Goal: Task Accomplishment & Management: Complete application form

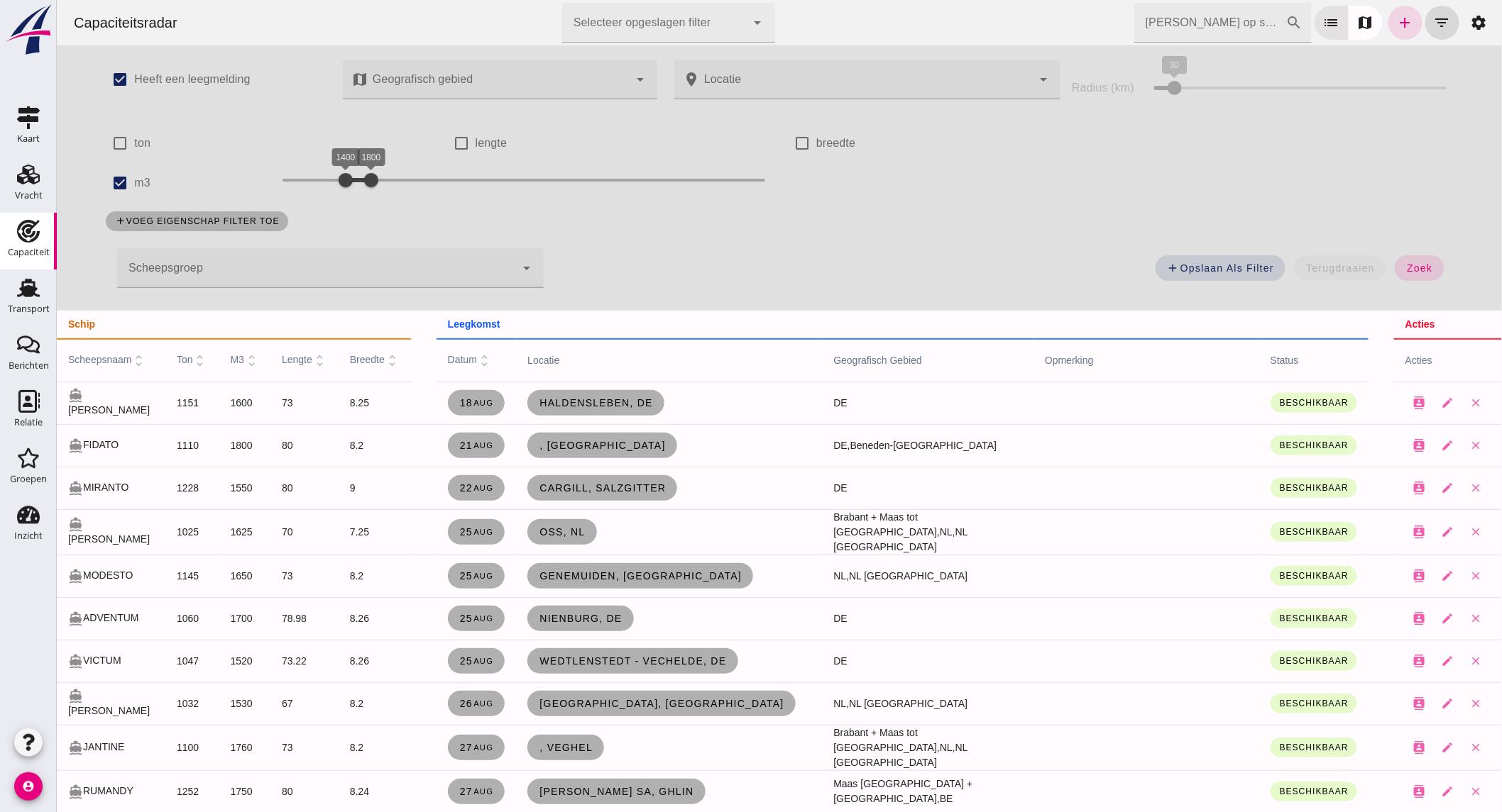
scroll to position [158, 0]
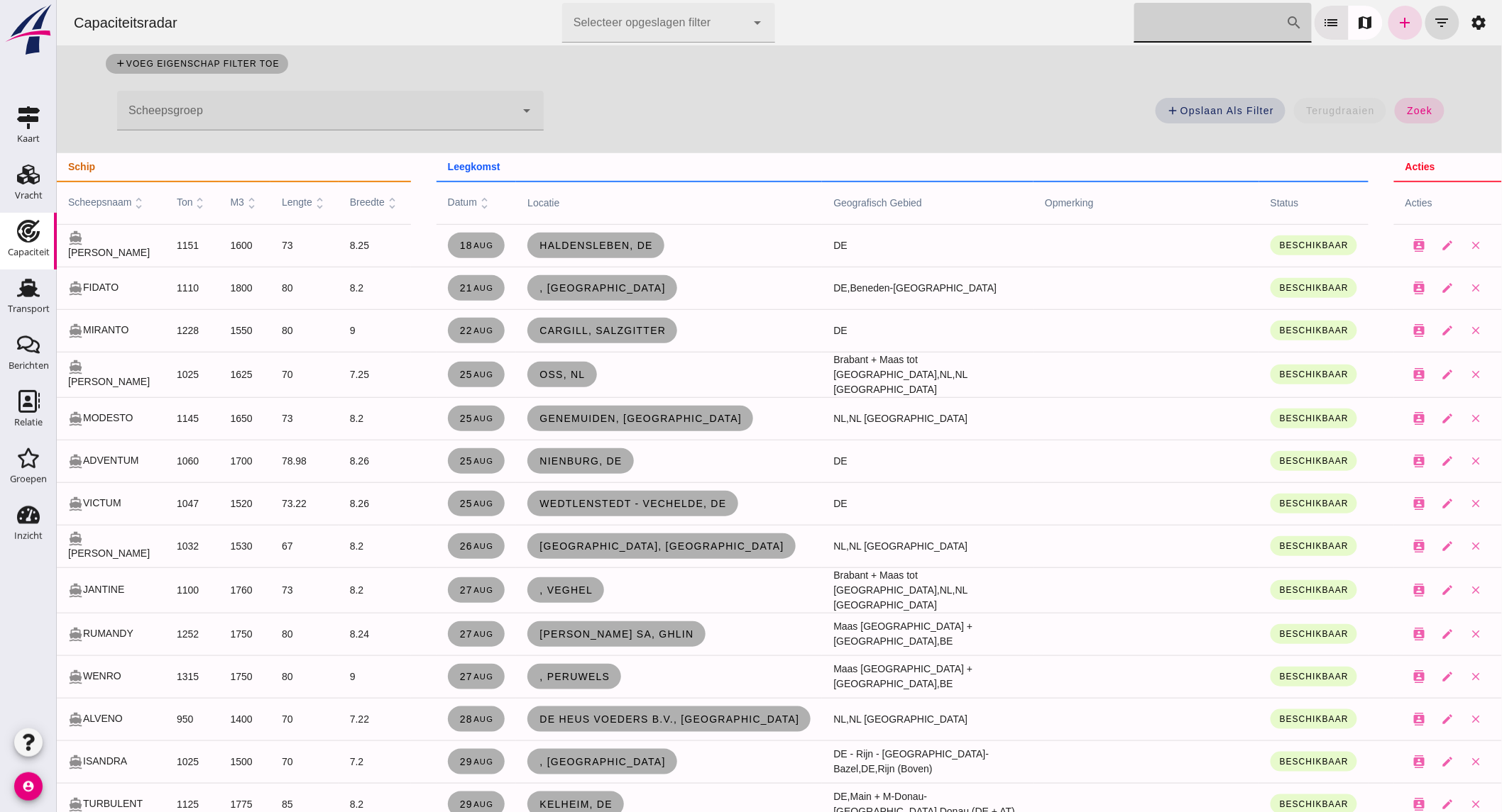
click at [1192, 22] on input "[PERSON_NAME] op scheepsnaam" at bounding box center [1209, 23] width 152 height 40
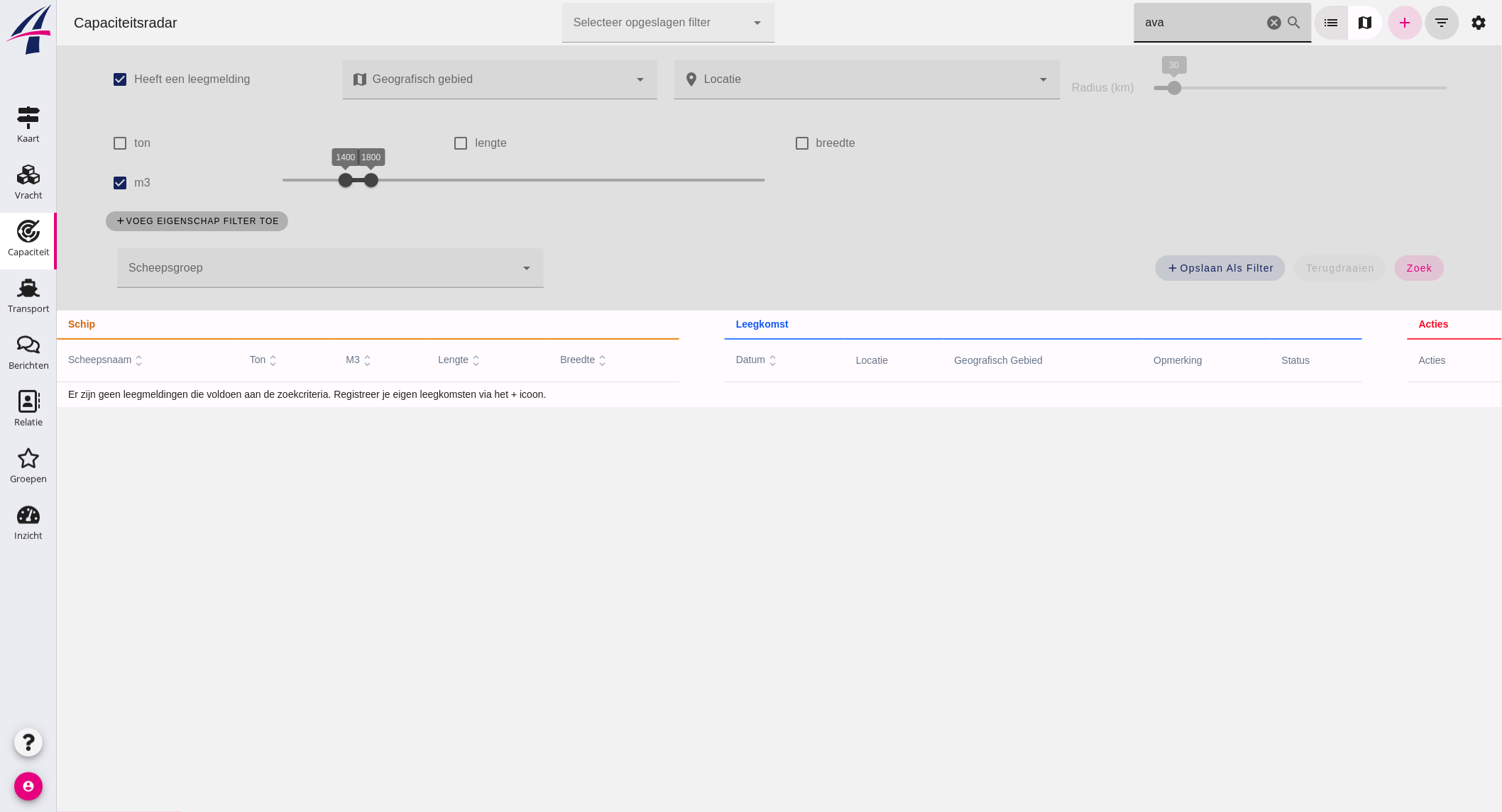
scroll to position [0, 0]
type input "ava"
click at [115, 181] on input "m3" at bounding box center [119, 183] width 29 height 29
checkbox input "false"
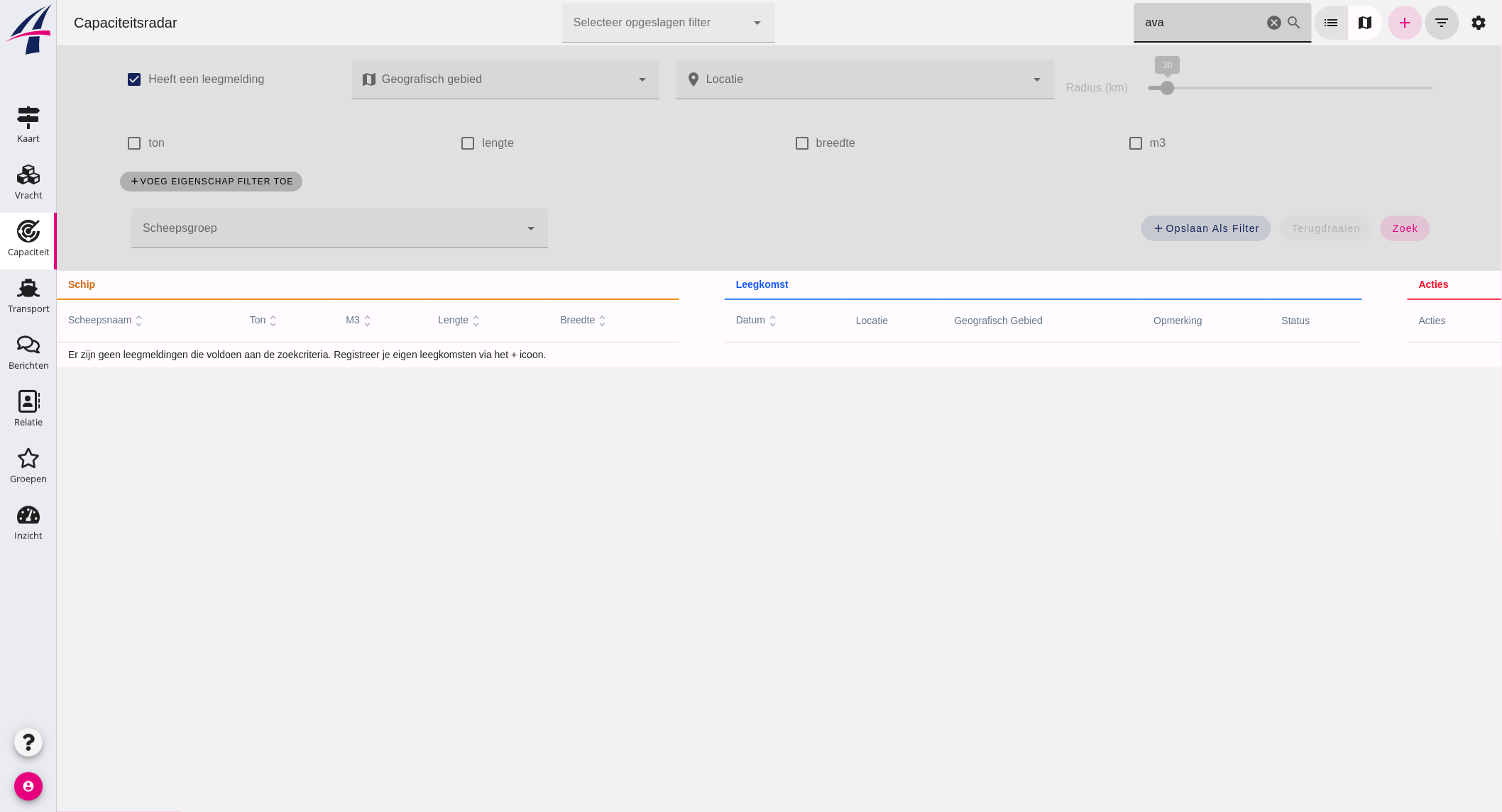
click at [1215, 29] on input "ava" at bounding box center [1198, 23] width 129 height 40
type input "avar"
click at [41, 413] on div "Relatie" at bounding box center [29, 423] width 29 height 20
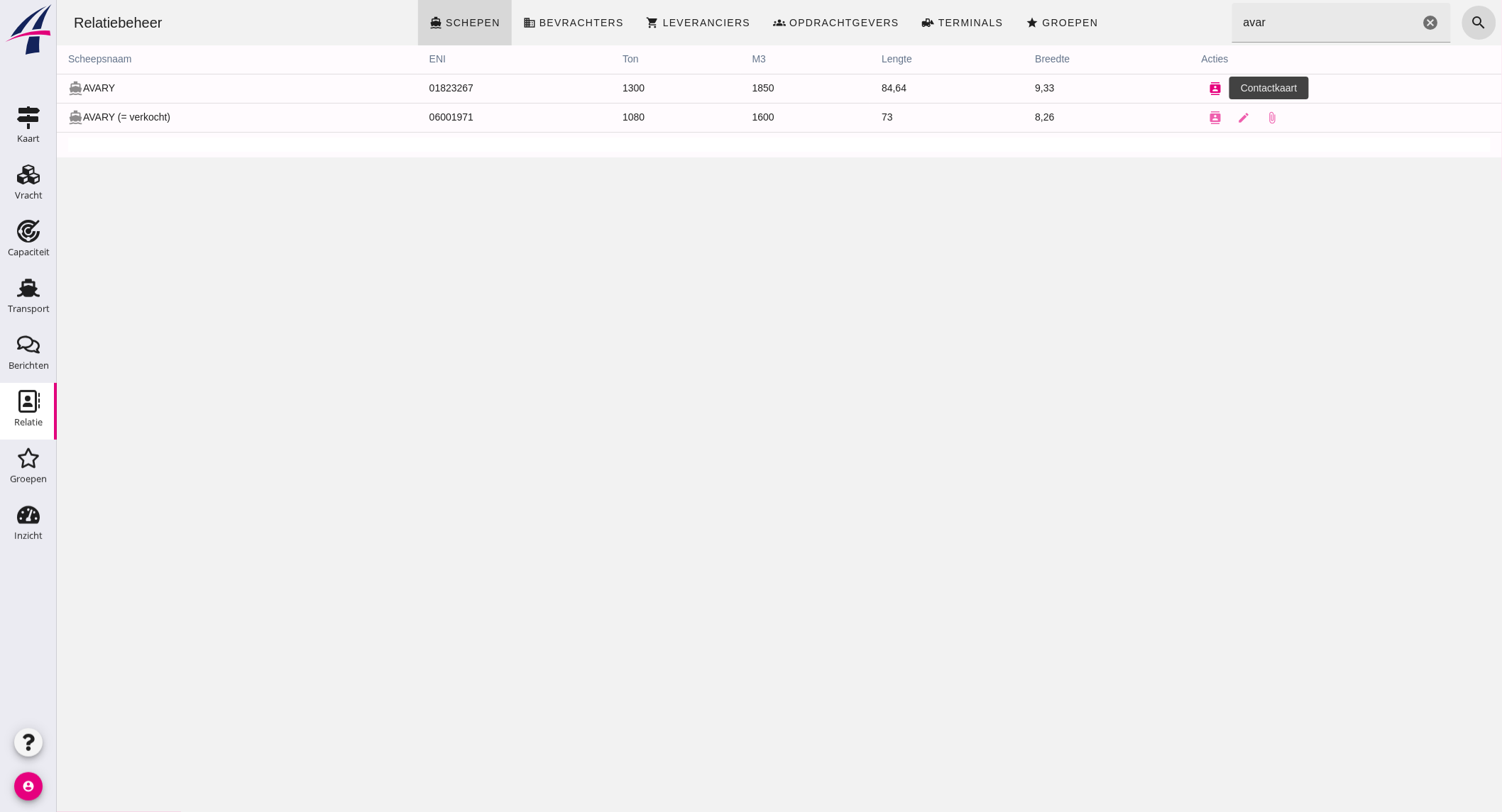
click at [1209, 88] on icon "contacts" at bounding box center [1215, 88] width 13 height 13
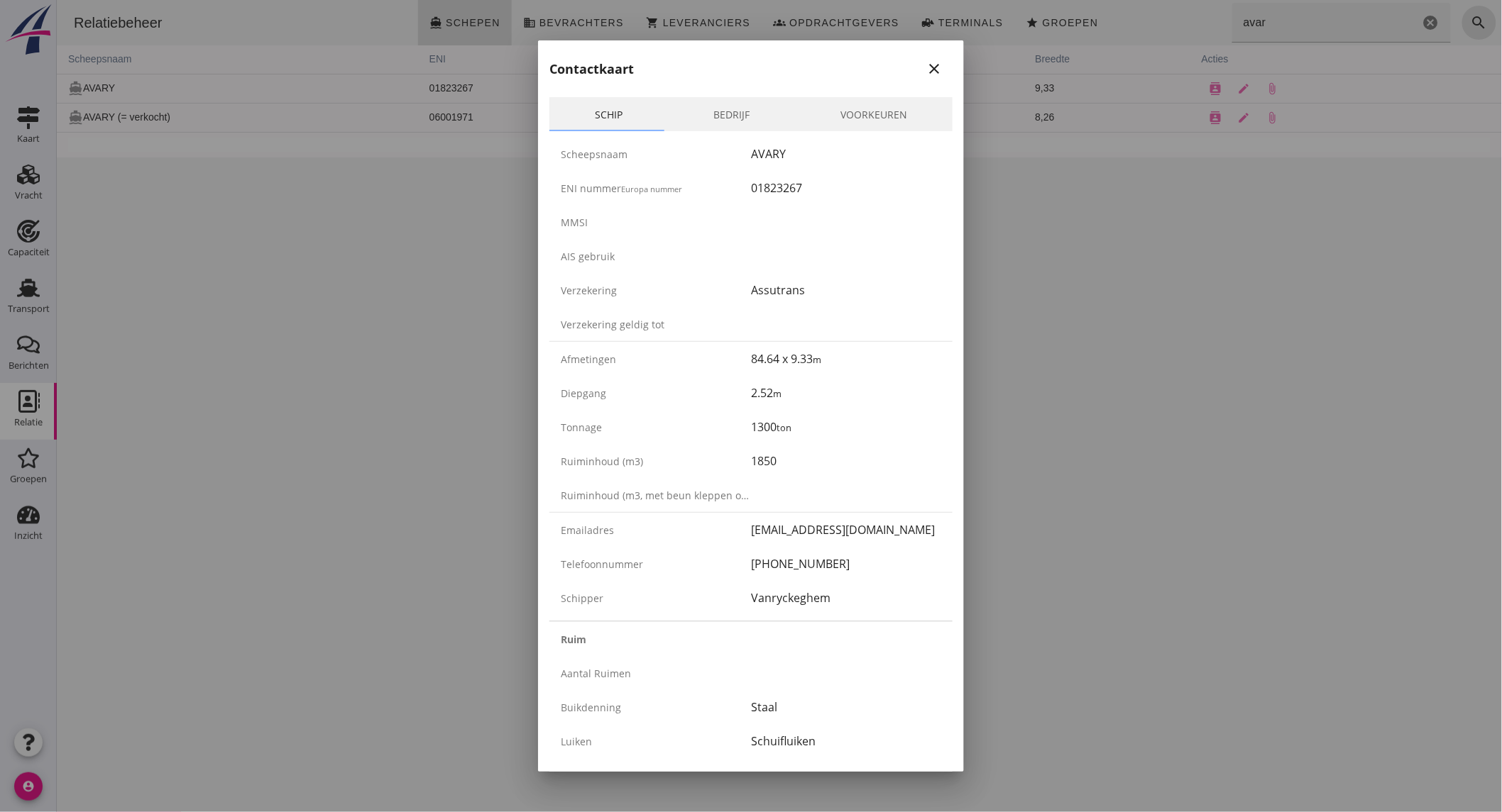
click at [925, 72] on icon "close" at bounding box center [933, 68] width 17 height 17
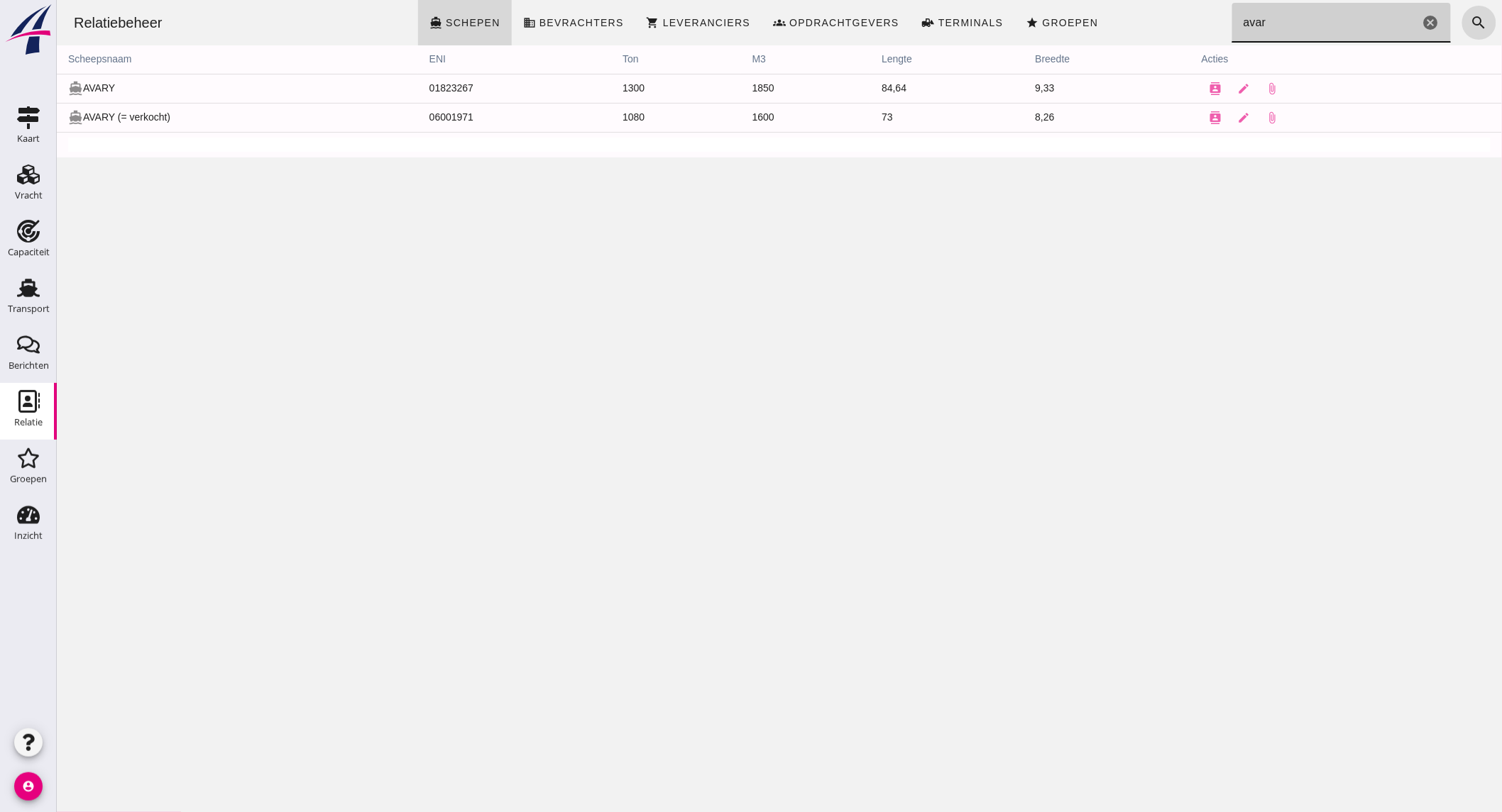
click at [1331, 29] on input "avar" at bounding box center [1324, 23] width 187 height 40
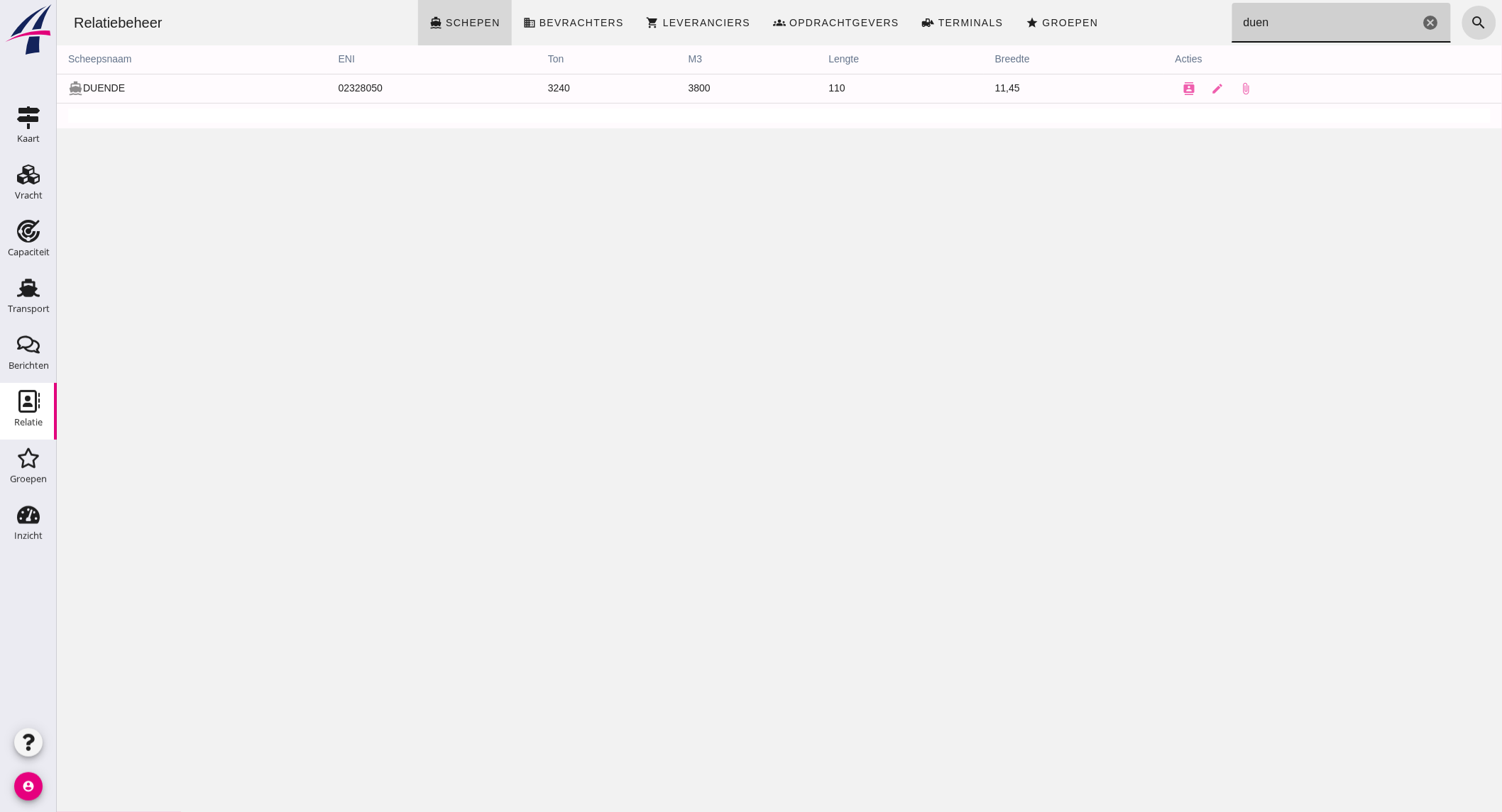
type input "duen"
click at [31, 236] on use at bounding box center [28, 231] width 23 height 23
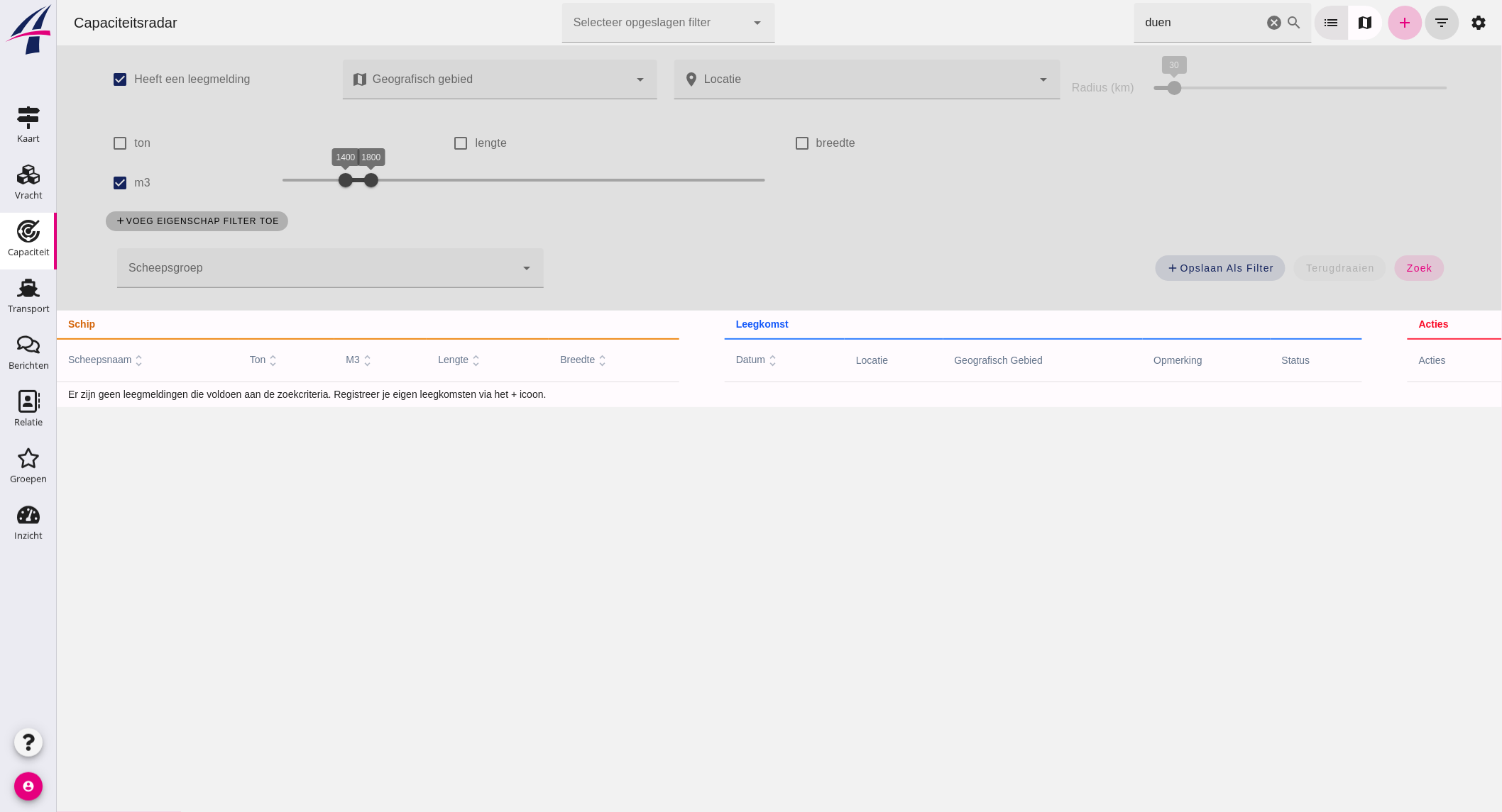
click at [1265, 25] on icon "cancel" at bounding box center [1273, 22] width 17 height 17
type input "[DEMOGRAPHIC_DATA]"
click at [120, 182] on input "m3" at bounding box center [119, 183] width 29 height 29
checkbox input "false"
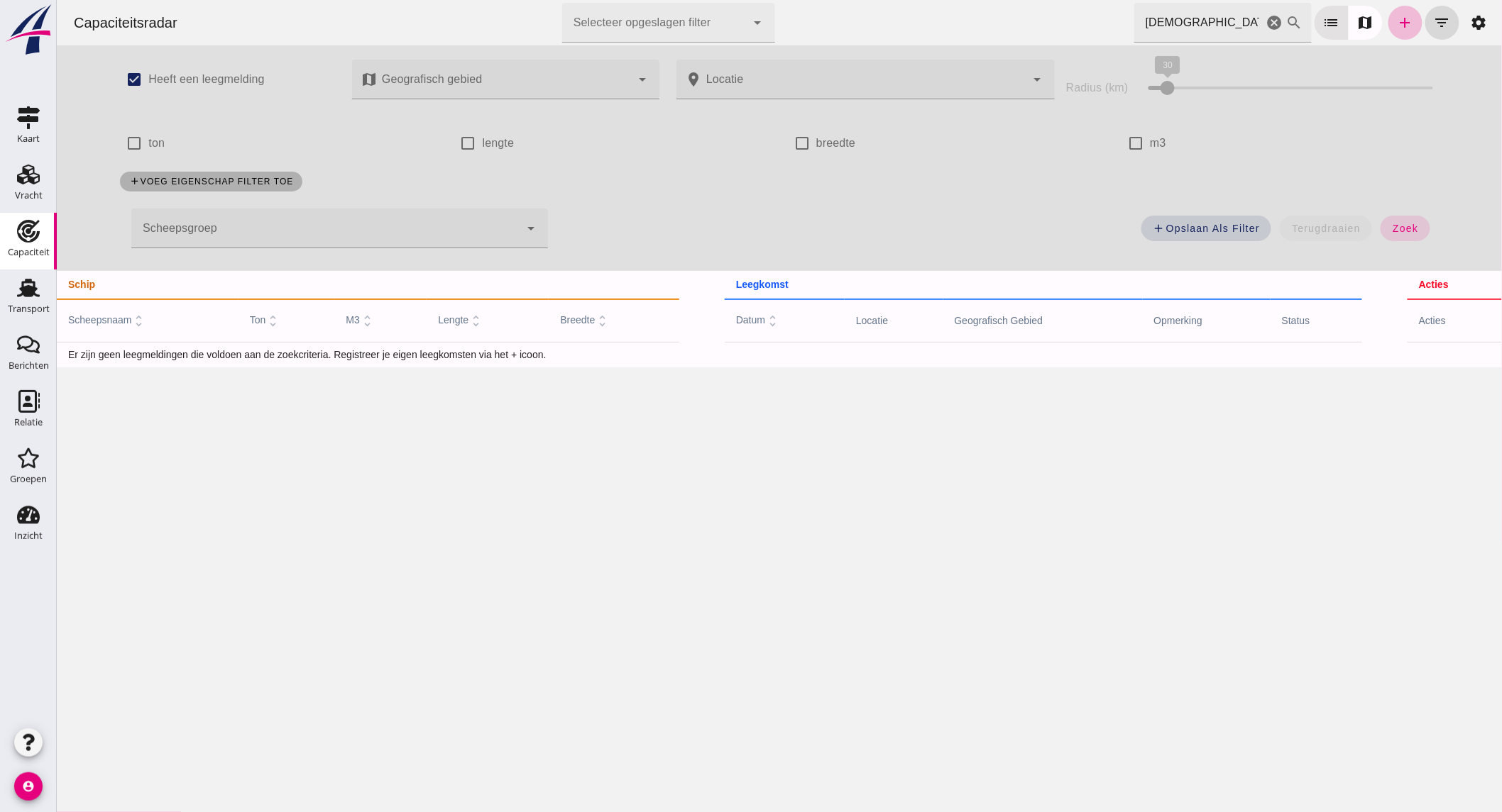
click at [1207, 32] on input "[DEMOGRAPHIC_DATA]" at bounding box center [1198, 23] width 129 height 40
type input "d"
type input "possidi"
click at [25, 180] on icon "Vracht" at bounding box center [28, 174] width 23 height 23
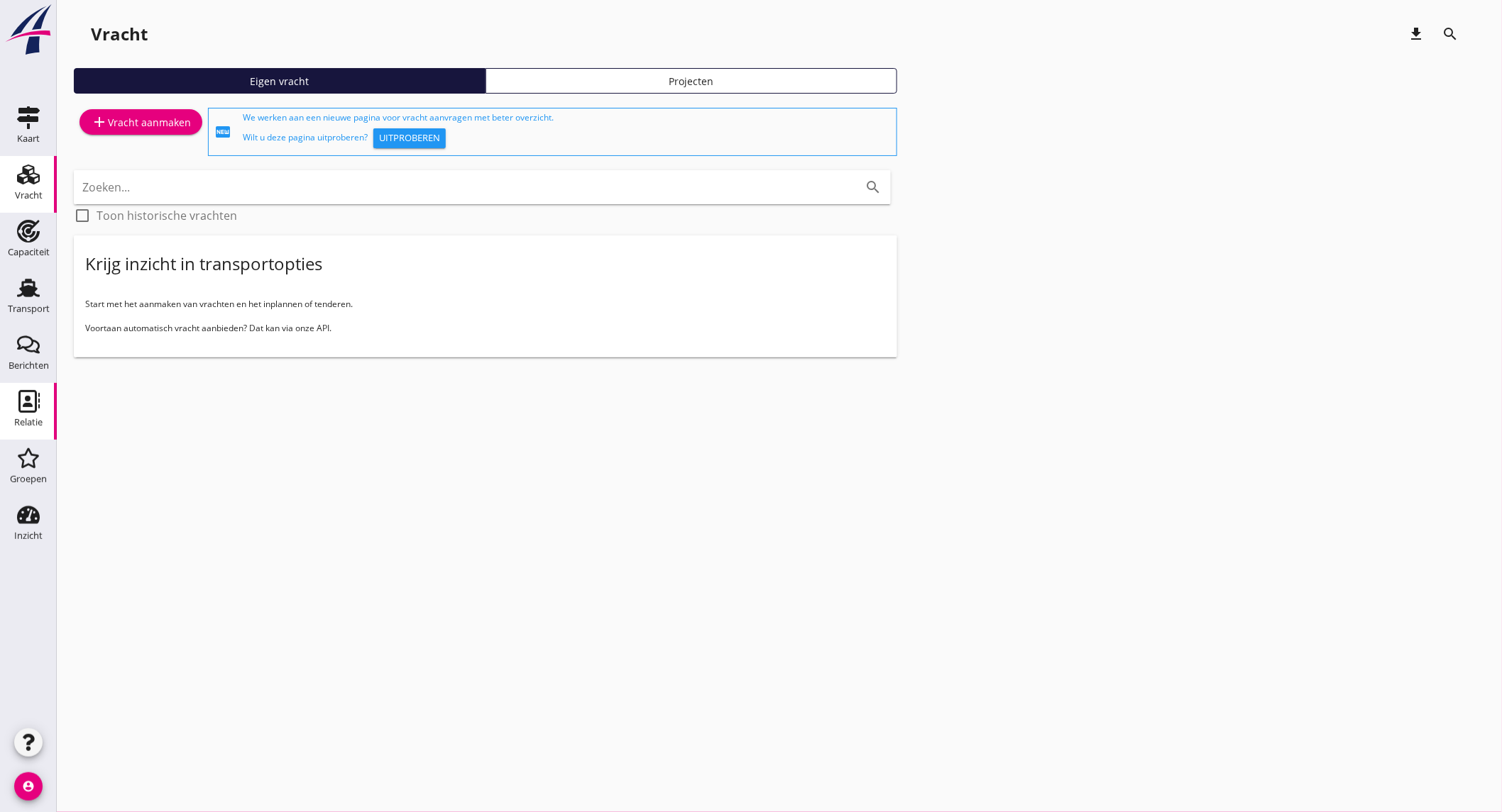
click at [29, 422] on div "Relatie" at bounding box center [29, 423] width 29 height 10
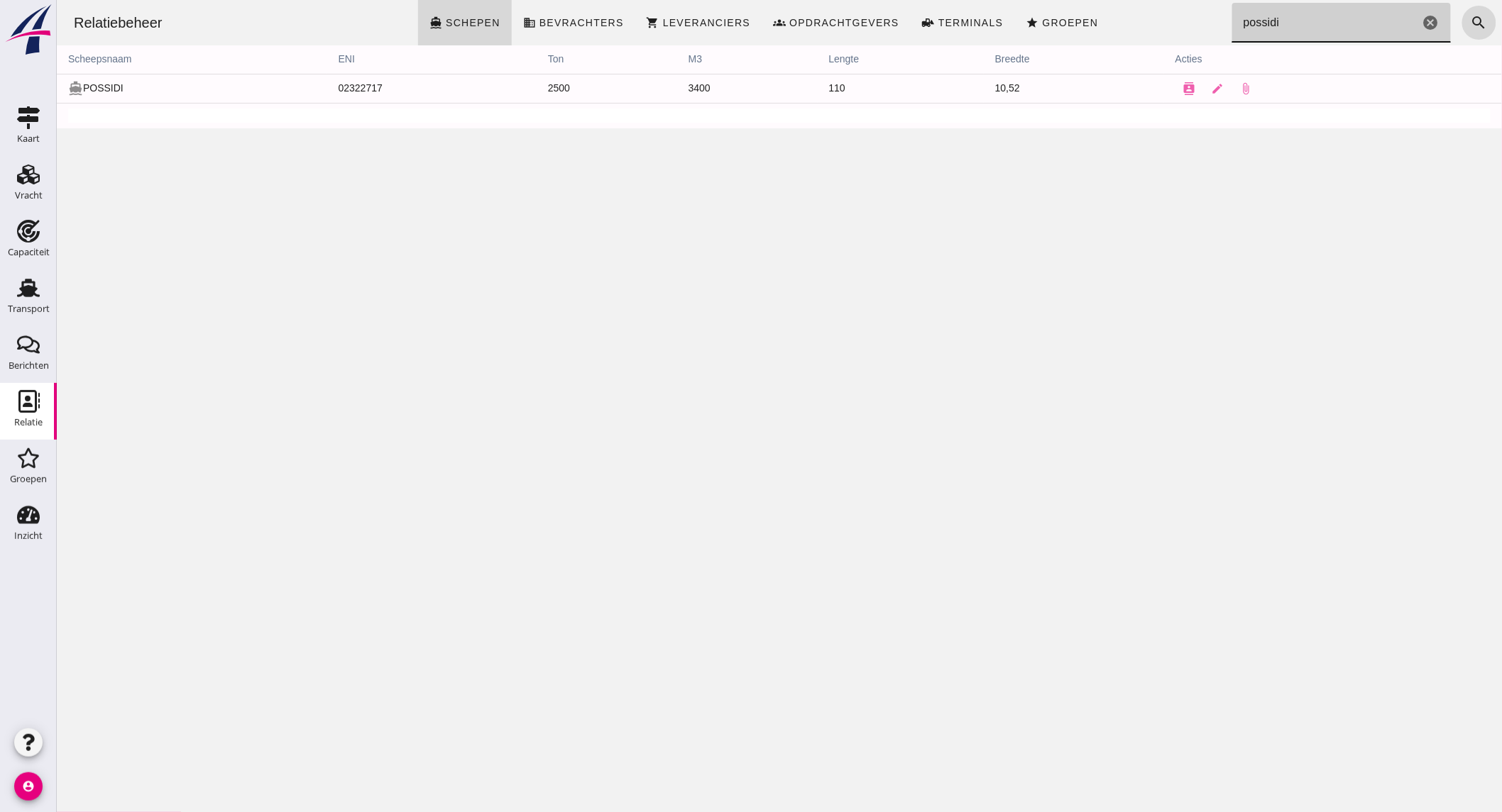
click at [1310, 24] on input "possidi" at bounding box center [1324, 23] width 187 height 40
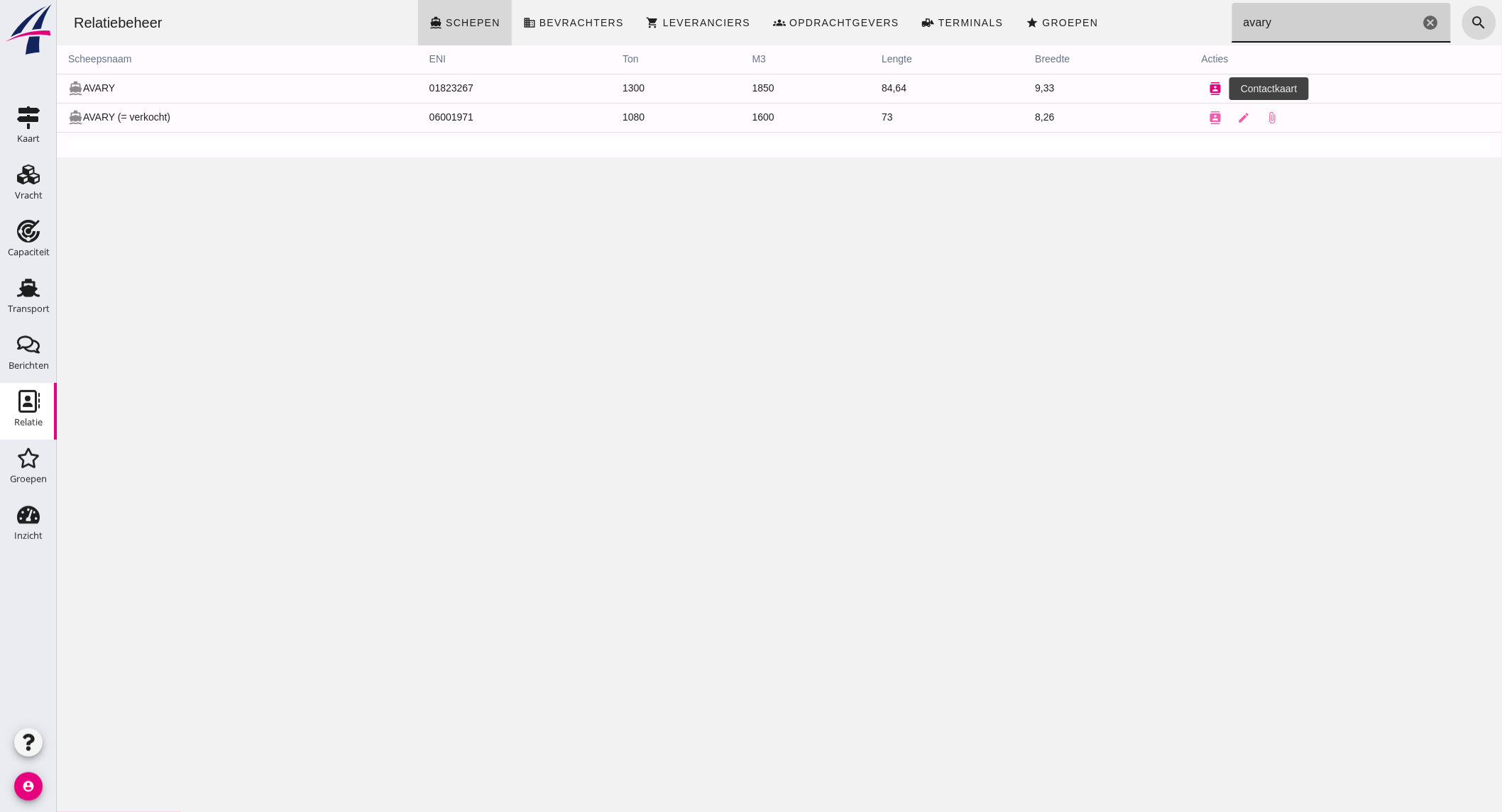
type input "avary"
click at [1201, 87] on button "contacts" at bounding box center [1215, 89] width 29 height 29
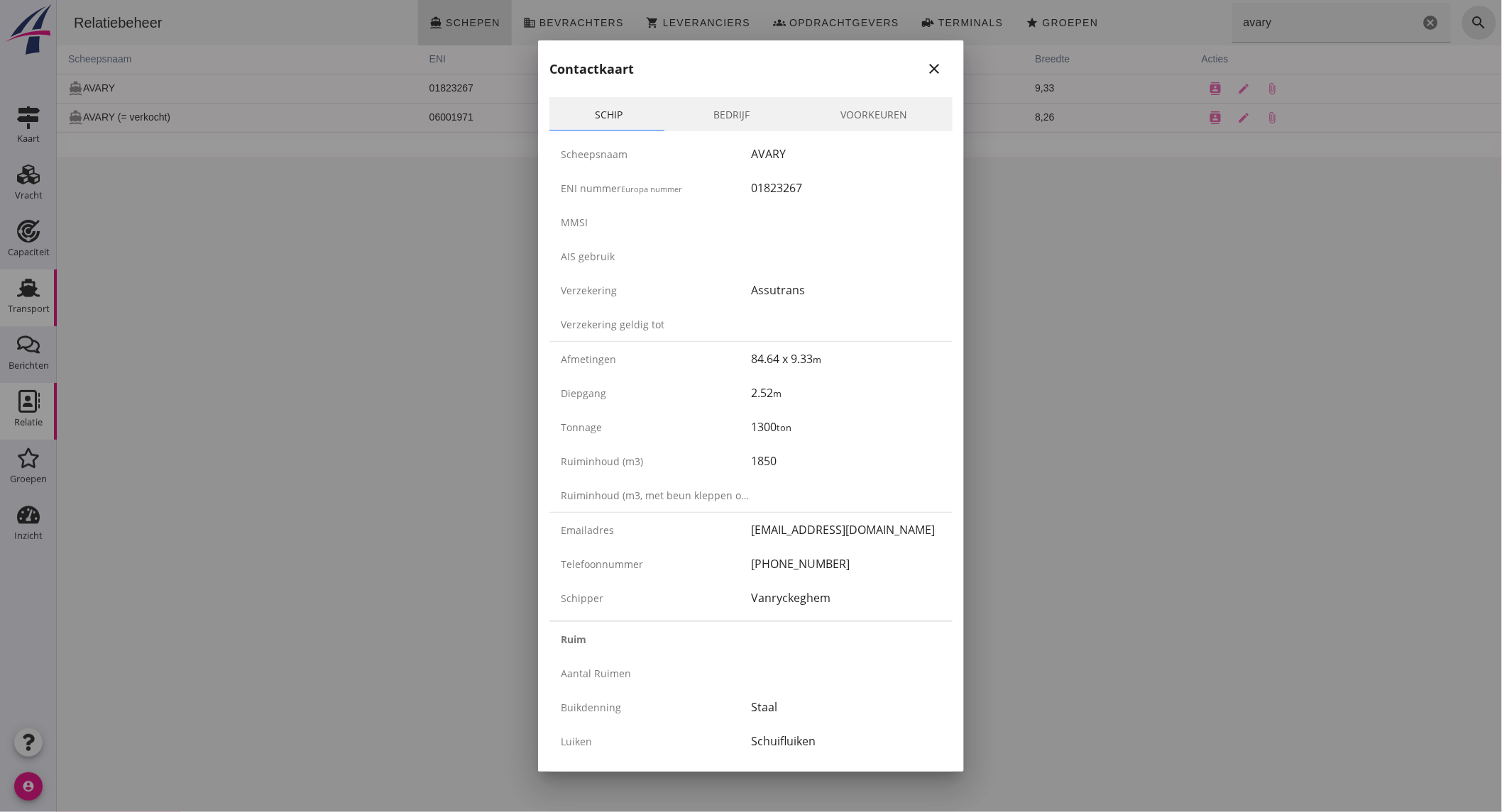
drag, startPoint x: 192, startPoint y: 376, endPoint x: 18, endPoint y: 274, distance: 201.7
click at [168, 353] on div at bounding box center [751, 406] width 1502 height 812
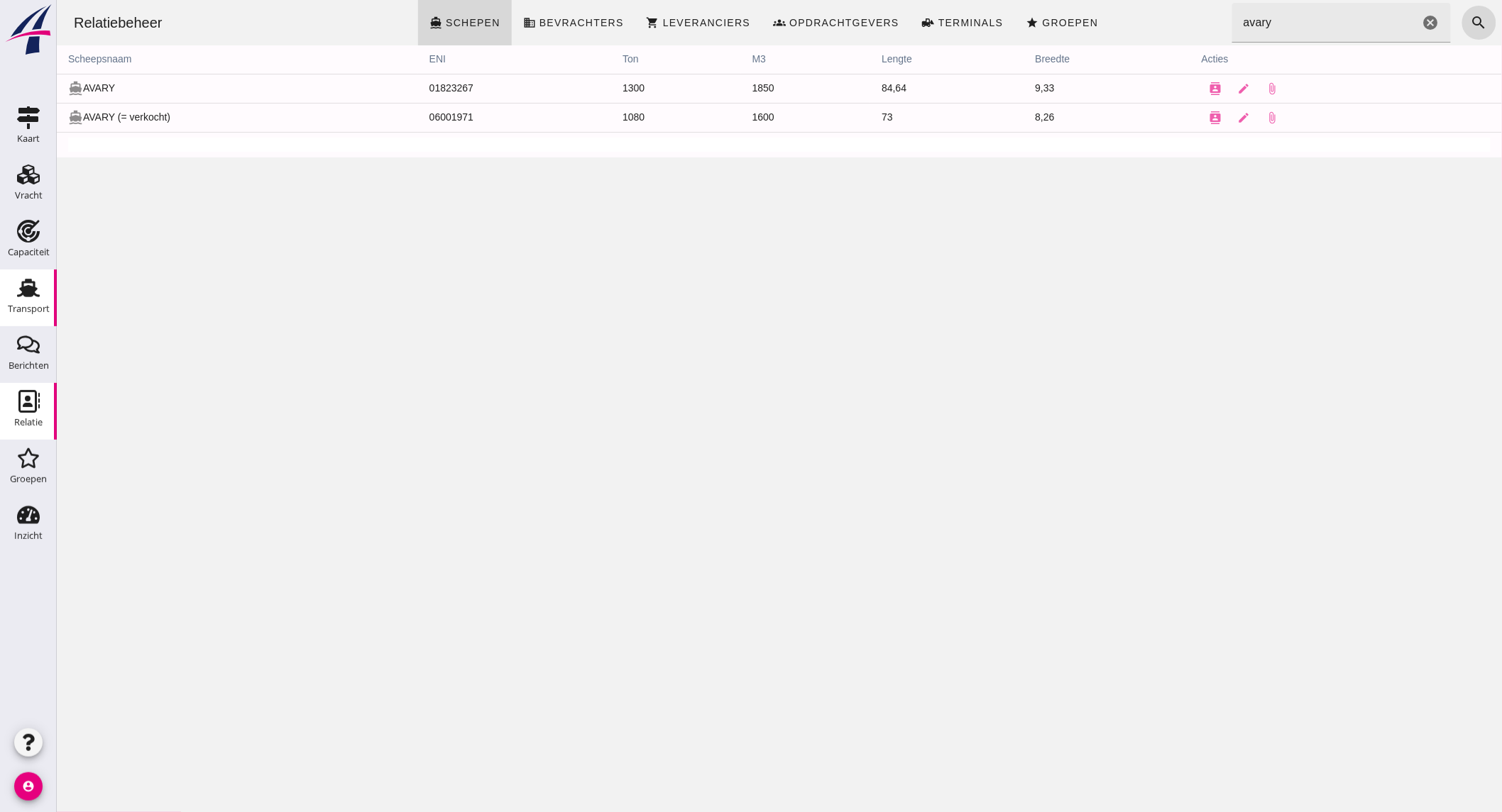
click at [29, 282] on use at bounding box center [28, 287] width 23 height 18
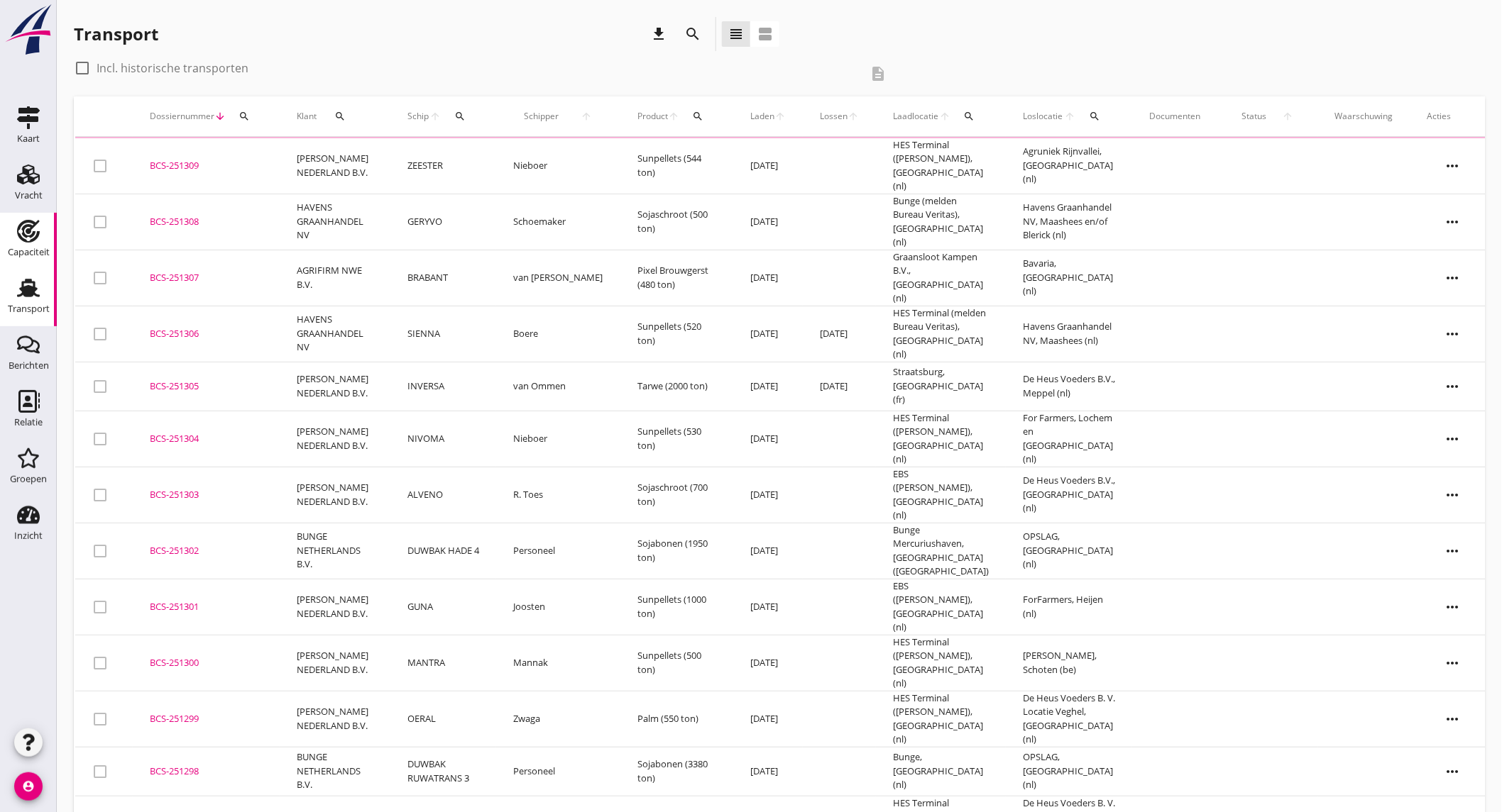
click at [29, 249] on div "Capaciteit" at bounding box center [29, 252] width 42 height 10
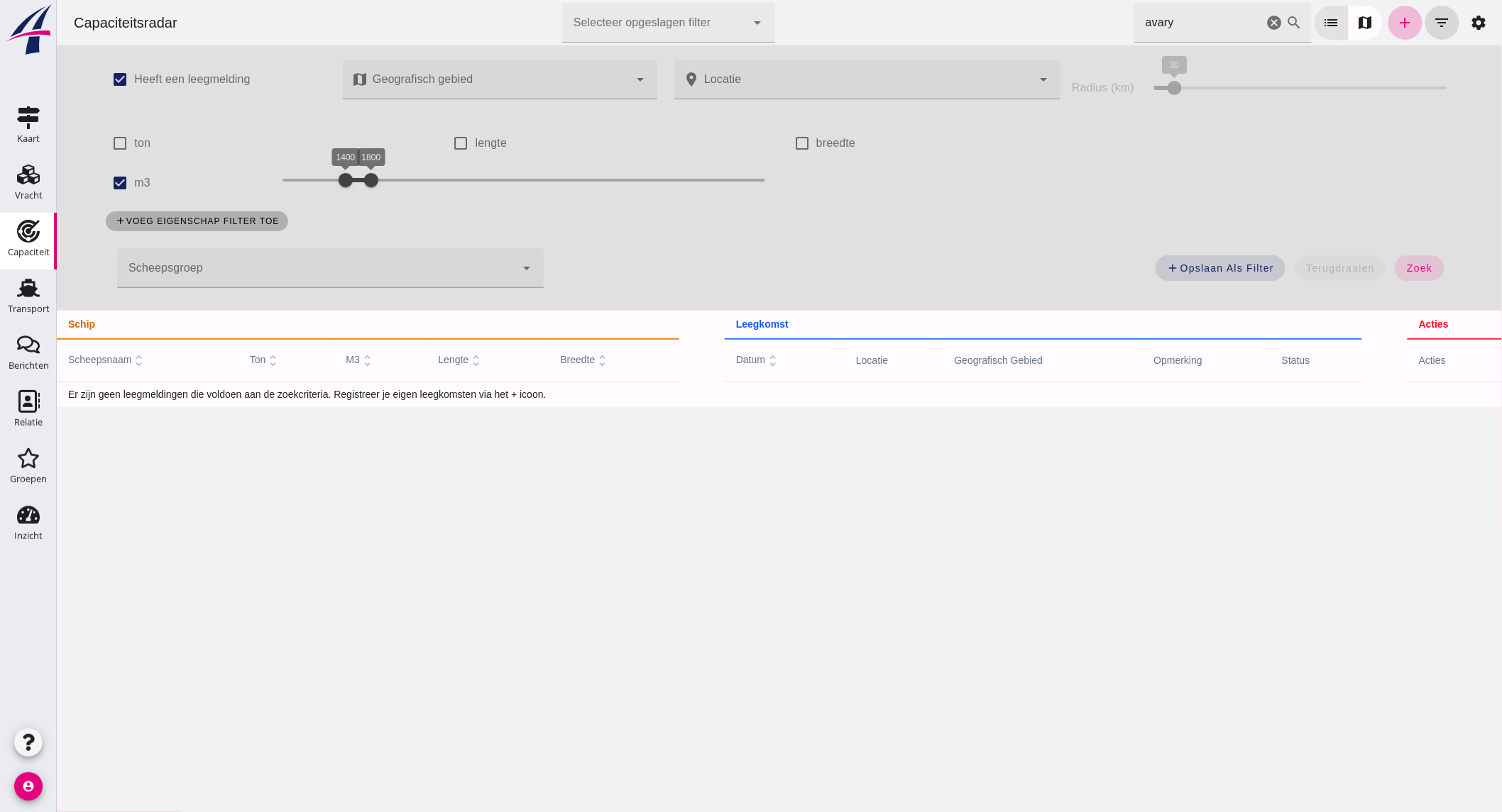
click at [139, 183] on label "m3" at bounding box center [142, 183] width 16 height 40
click at [134, 183] on input "m3" at bounding box center [119, 183] width 29 height 29
checkbox input "false"
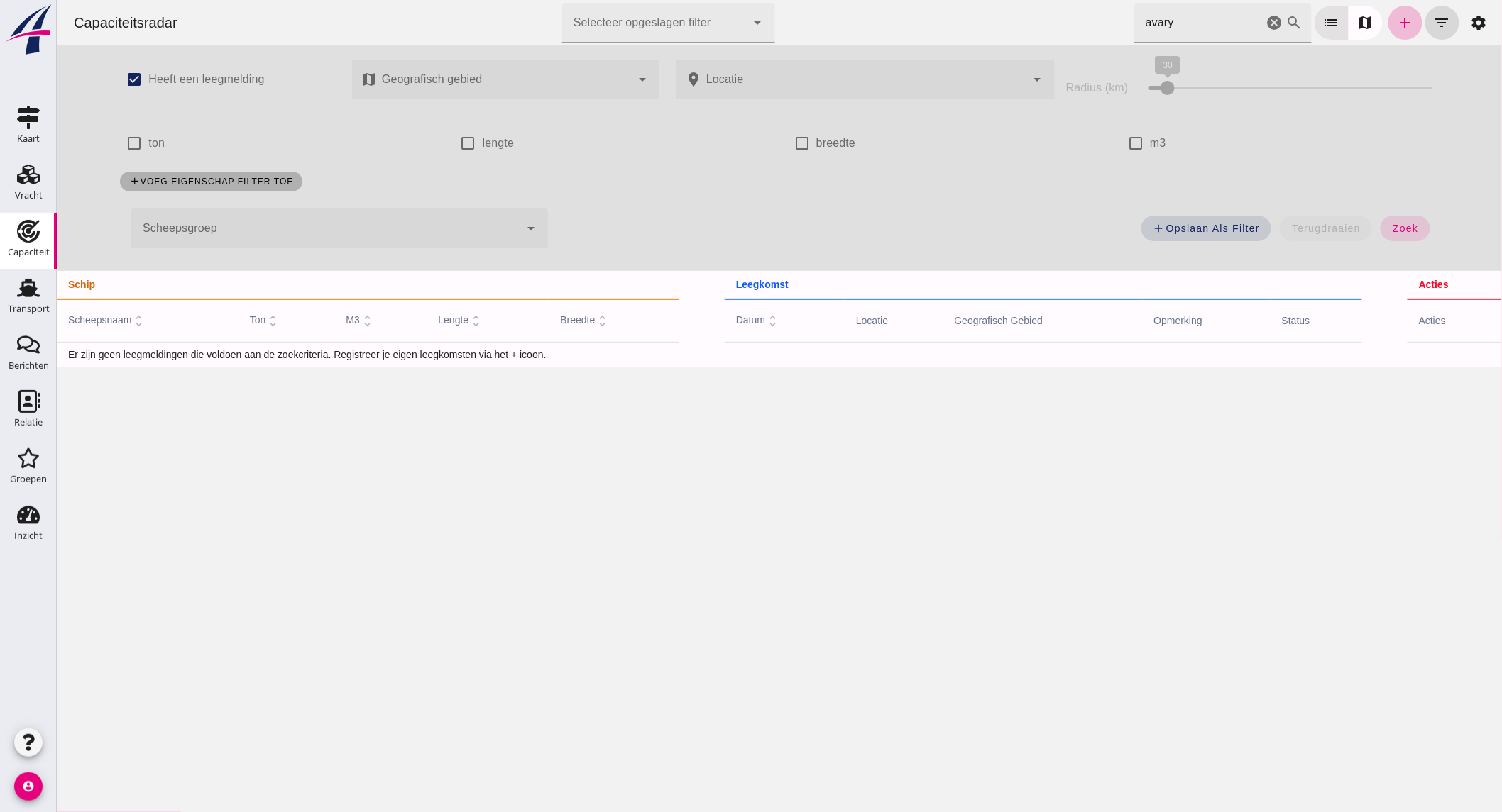
click at [135, 142] on input "ton" at bounding box center [134, 143] width 29 height 29
checkbox input "true"
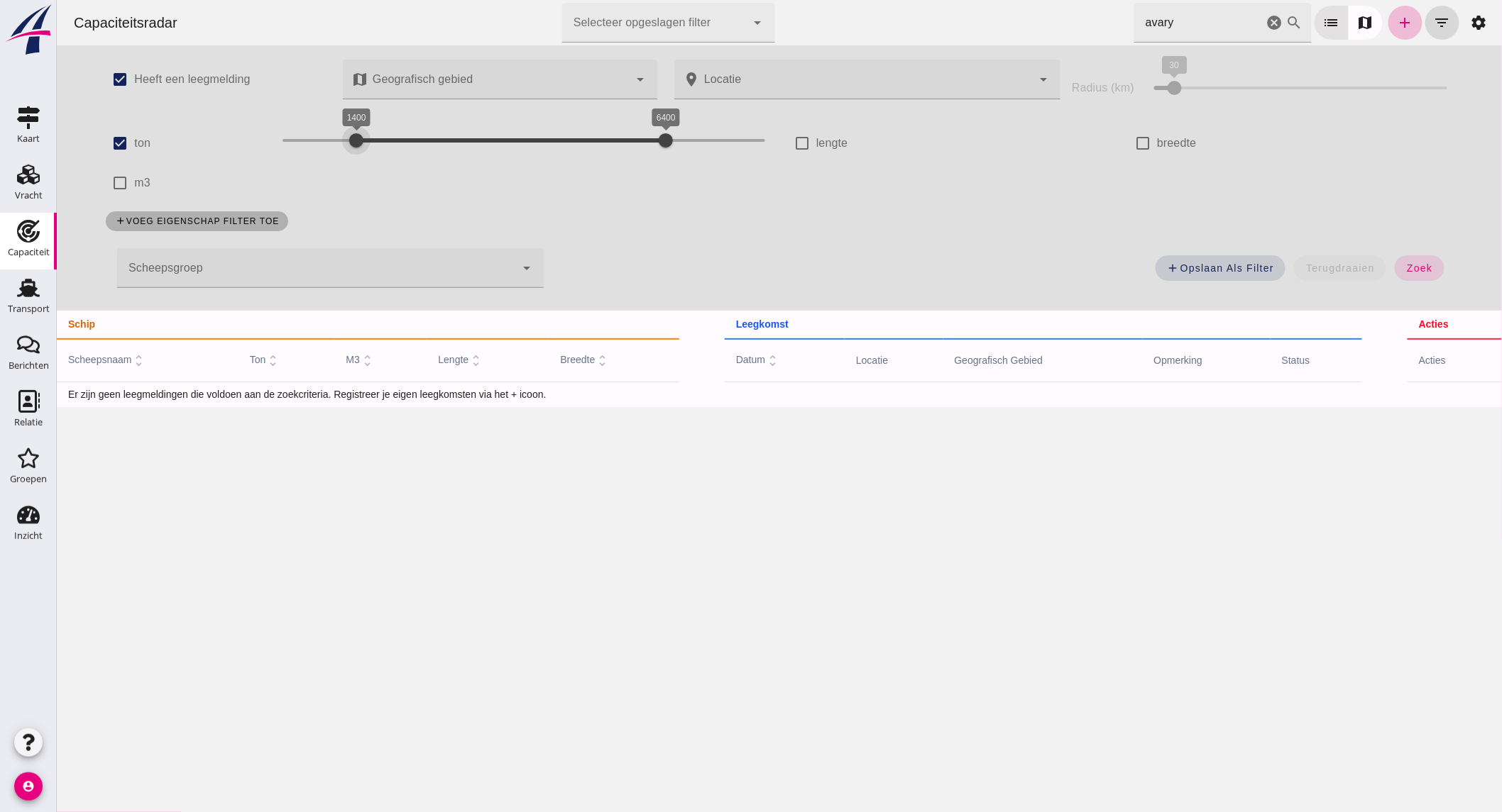
drag, startPoint x: 319, startPoint y: 143, endPoint x: 349, endPoint y: 146, distance: 30.1
click at [349, 146] on div "1400 6400 1400 6400" at bounding box center [523, 140] width 483 height 23
drag, startPoint x: 620, startPoint y: 142, endPoint x: 873, endPoint y: 111, distance: 254.9
click at [409, 150] on div "1400 2300 1400 2300" at bounding box center [523, 140] width 483 height 23
click at [1412, 268] on span "zoek" at bounding box center [1418, 268] width 26 height 11
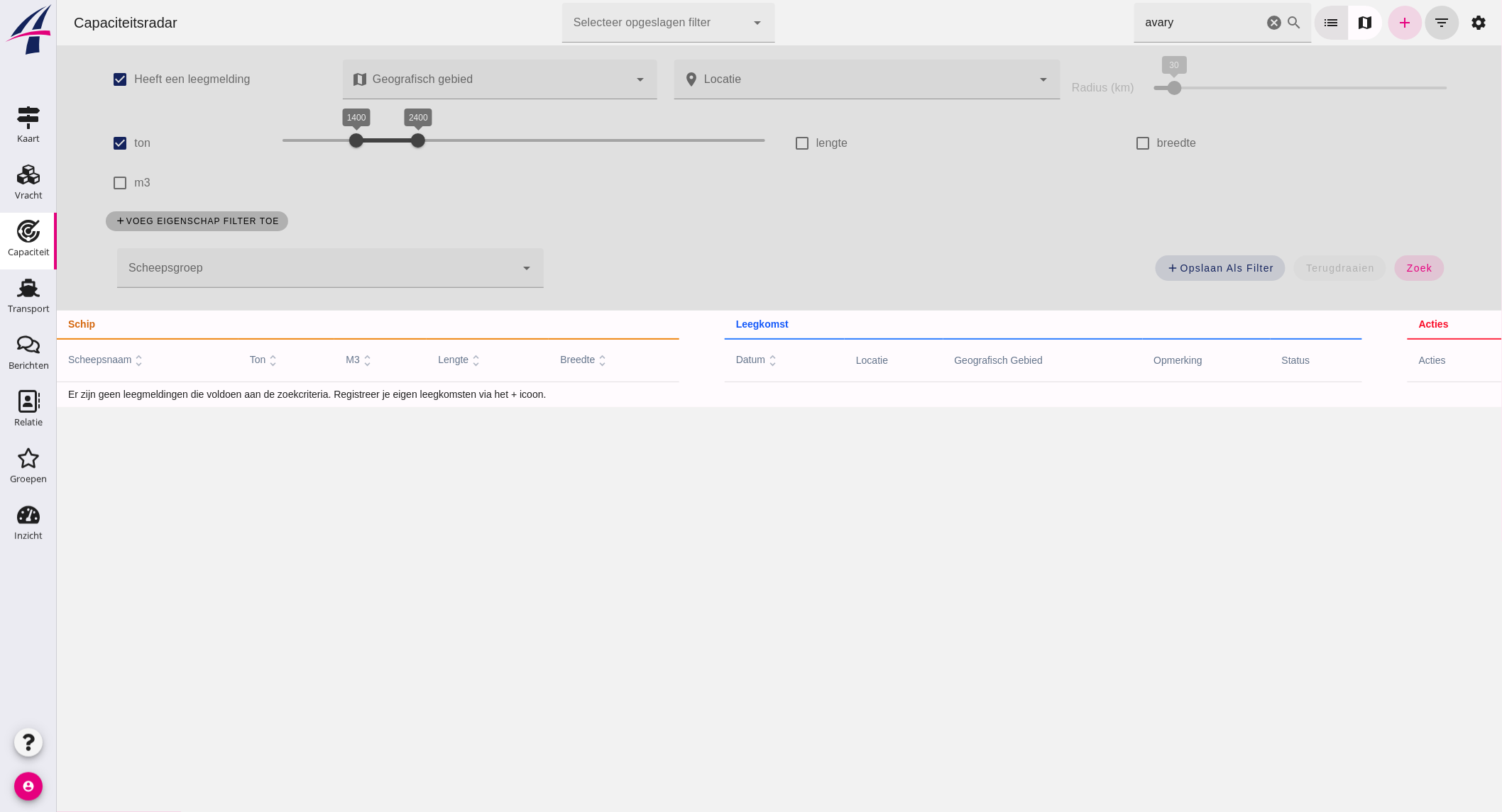
click at [1265, 20] on icon "cancel" at bounding box center [1273, 22] width 17 height 17
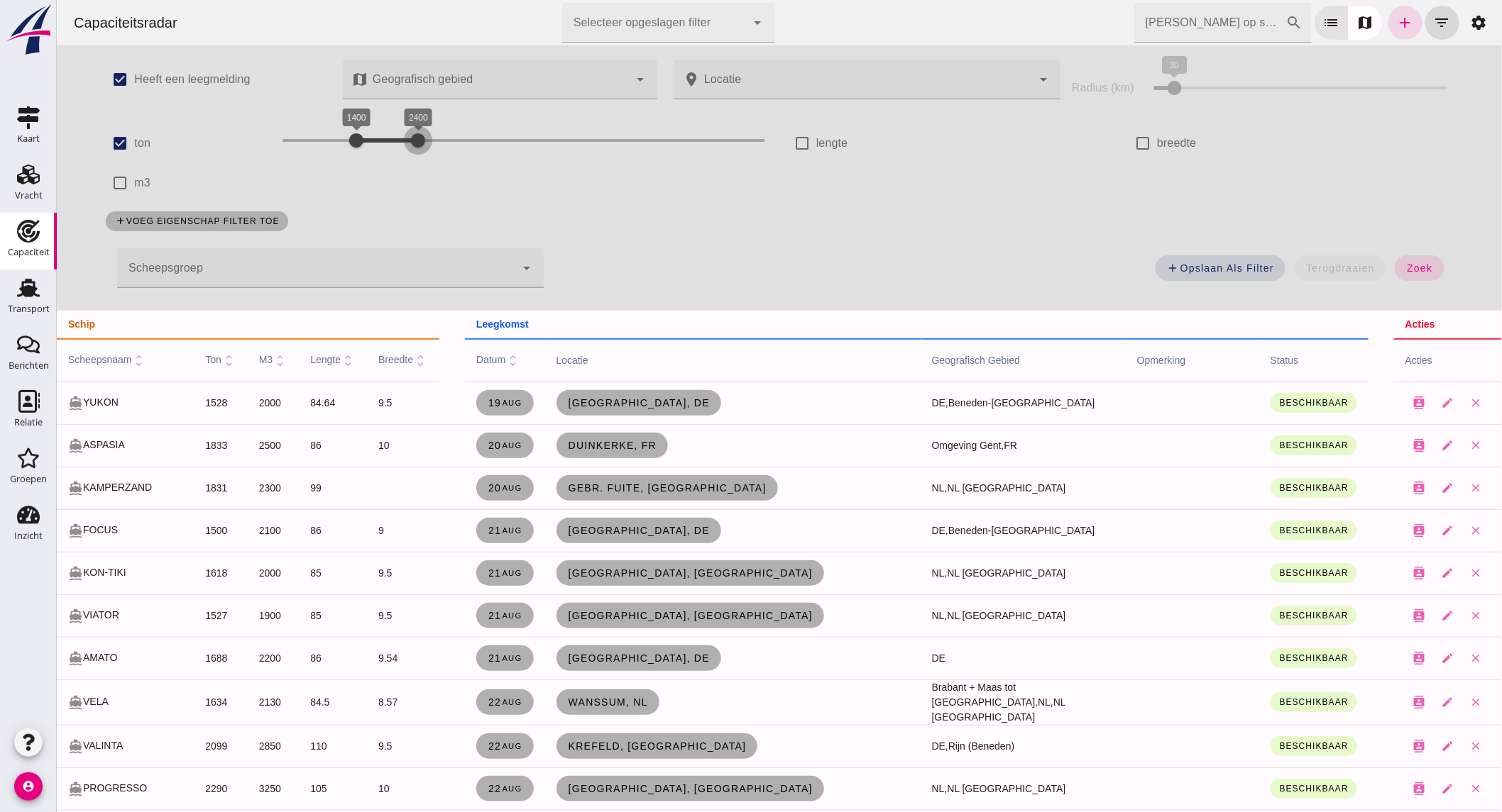
drag, startPoint x: 413, startPoint y: 142, endPoint x: 511, endPoint y: 142, distance: 98.0
click at [432, 142] on div at bounding box center [417, 141] width 29 height 29
click at [1405, 264] on span "zoek" at bounding box center [1418, 268] width 26 height 11
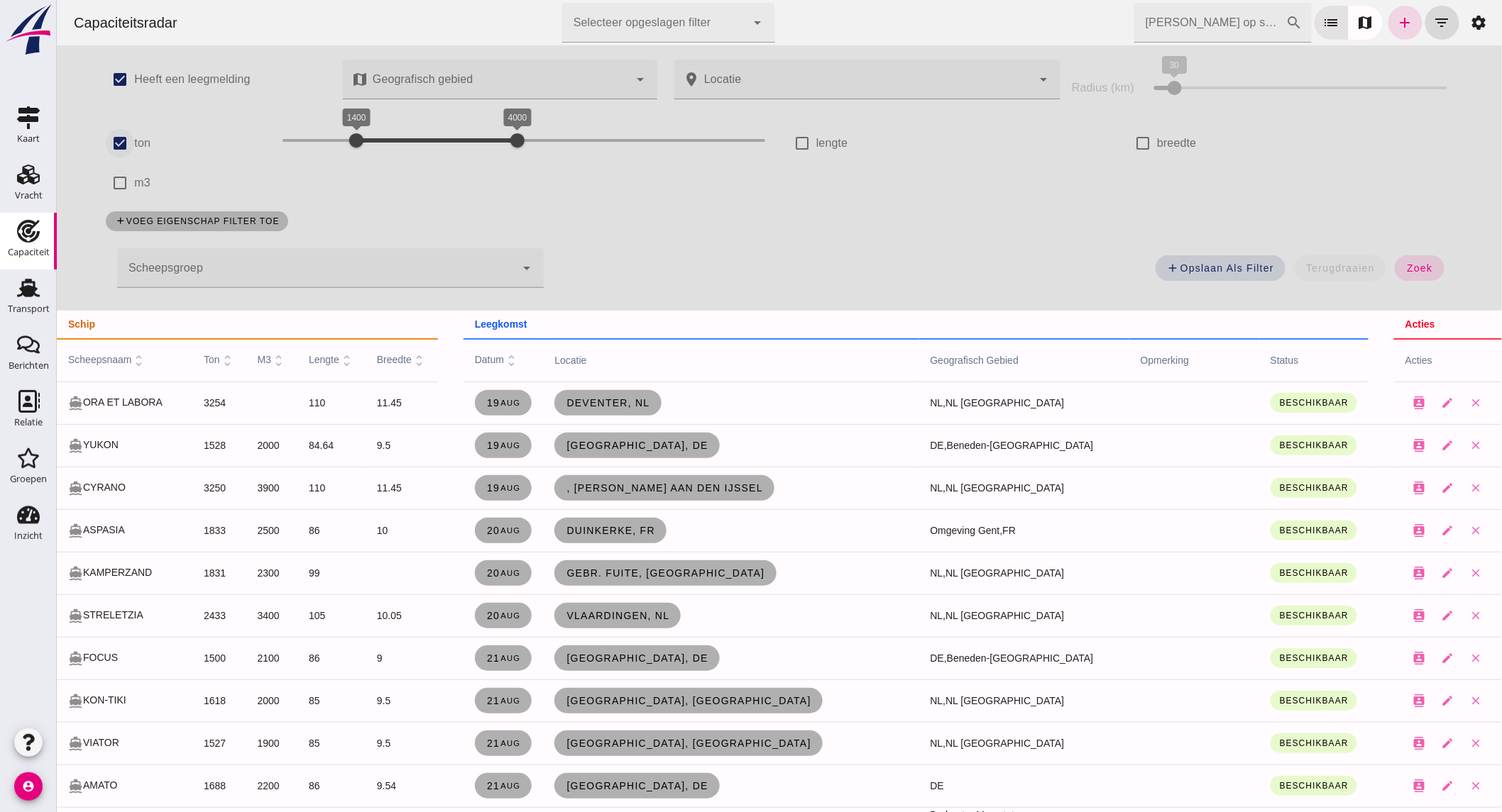
click at [134, 142] on label "ton" at bounding box center [142, 143] width 16 height 40
click at [133, 142] on input "ton" at bounding box center [119, 143] width 29 height 29
checkbox input "false"
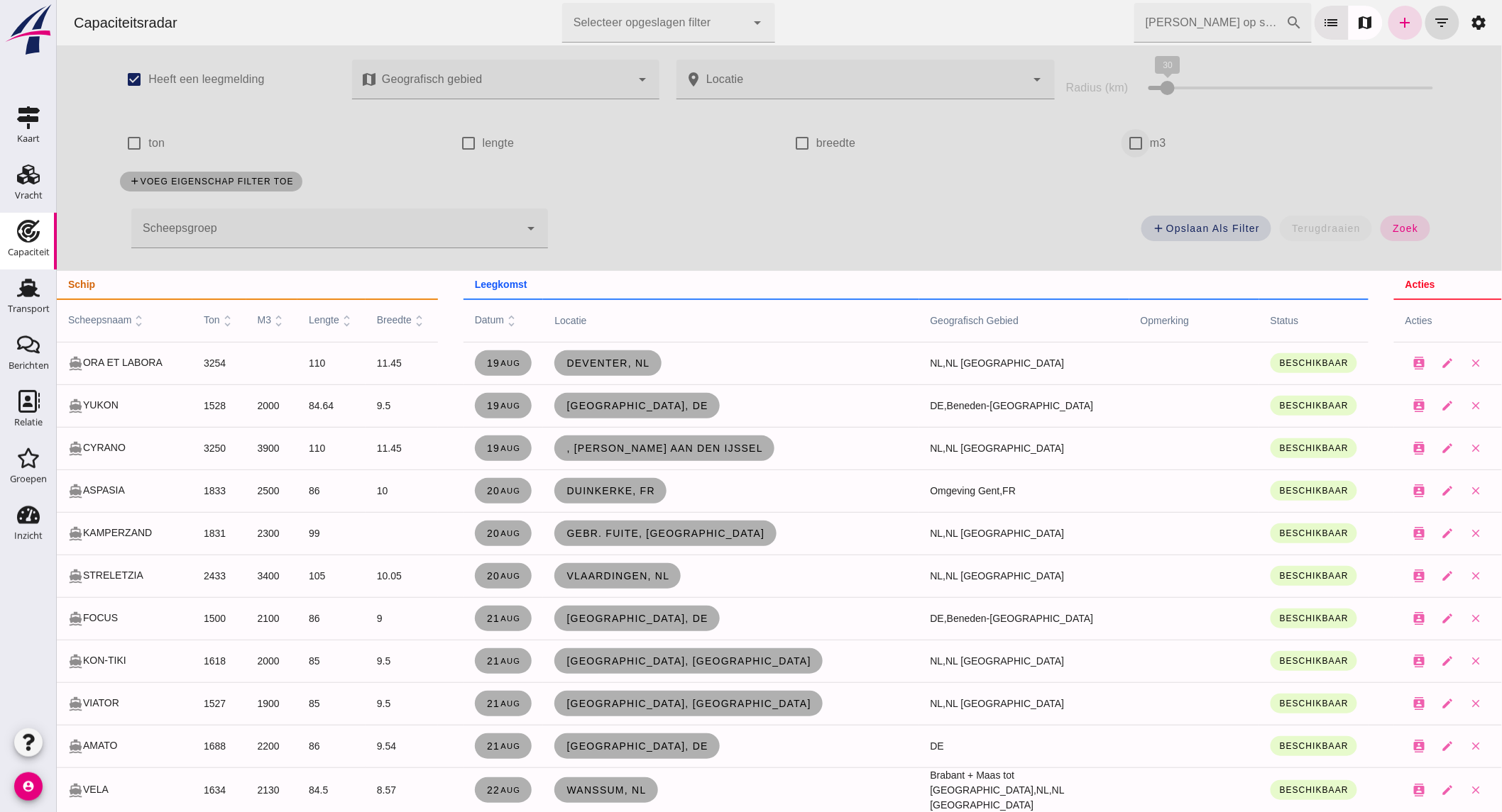
click at [1136, 140] on input "m3" at bounding box center [1135, 143] width 29 height 29
checkbox input "true"
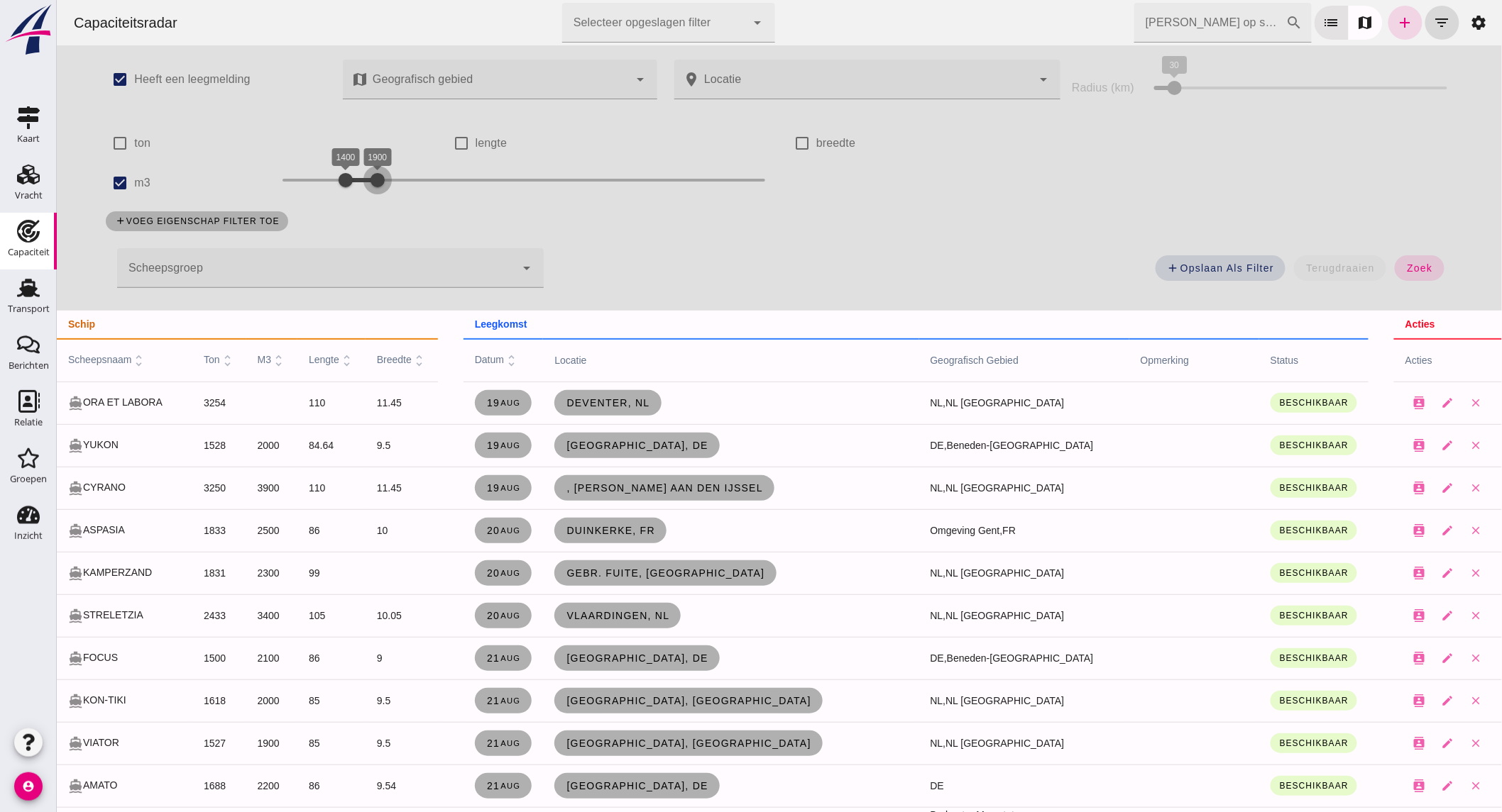
drag, startPoint x: 372, startPoint y: 179, endPoint x: 619, endPoint y: 178, distance: 247.0
click at [391, 178] on div at bounding box center [377, 181] width 29 height 29
drag, startPoint x: 379, startPoint y: 179, endPoint x: 438, endPoint y: 178, distance: 59.0
click at [438, 178] on div "3000 4500 3000 4500" at bounding box center [523, 180] width 483 height 23
drag, startPoint x: 530, startPoint y: 178, endPoint x: 475, endPoint y: 186, distance: 55.6
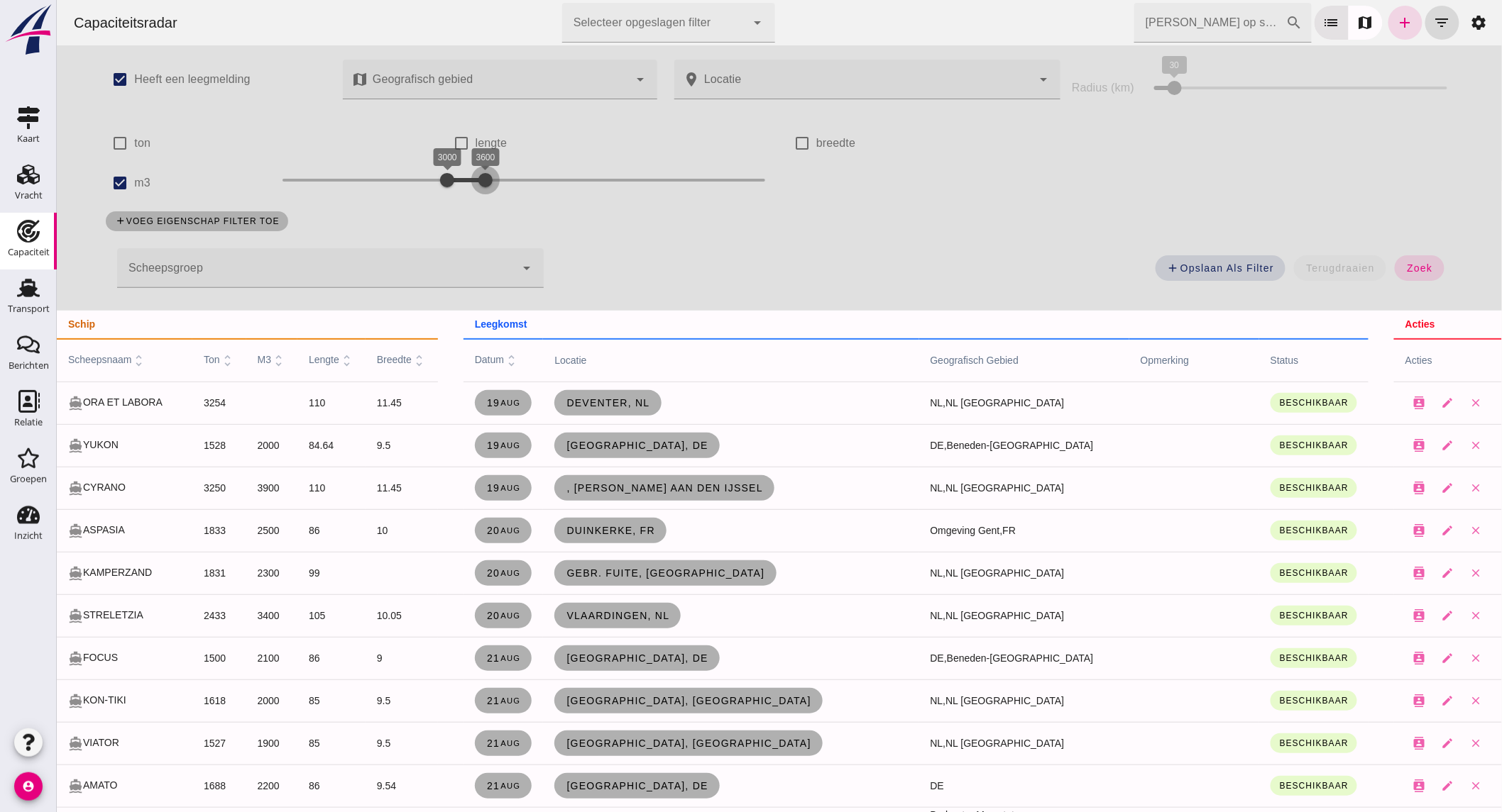
click at [475, 186] on div at bounding box center [485, 181] width 29 height 29
click at [1411, 273] on span "zoek" at bounding box center [1418, 268] width 26 height 11
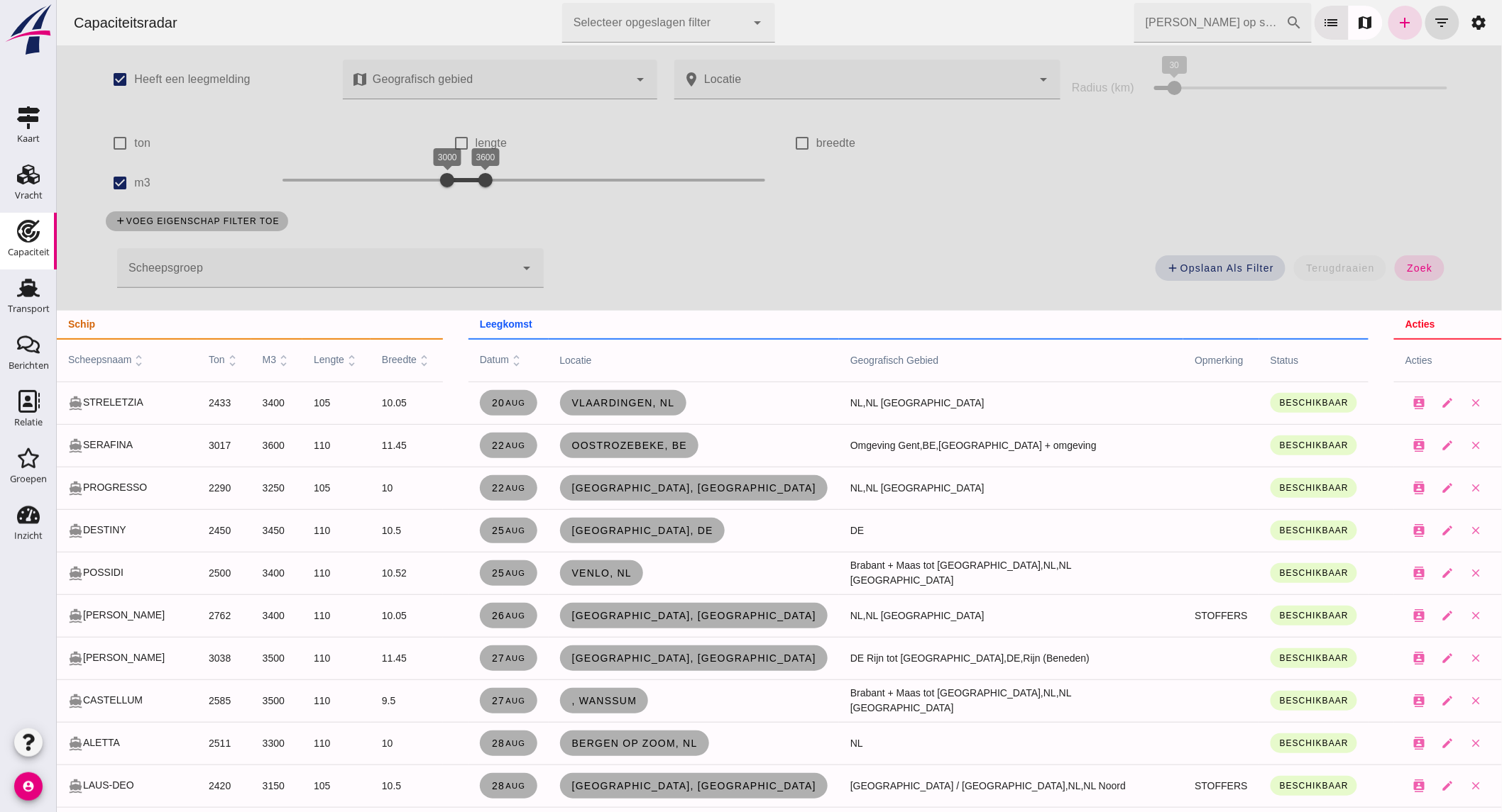
scroll to position [80, 0]
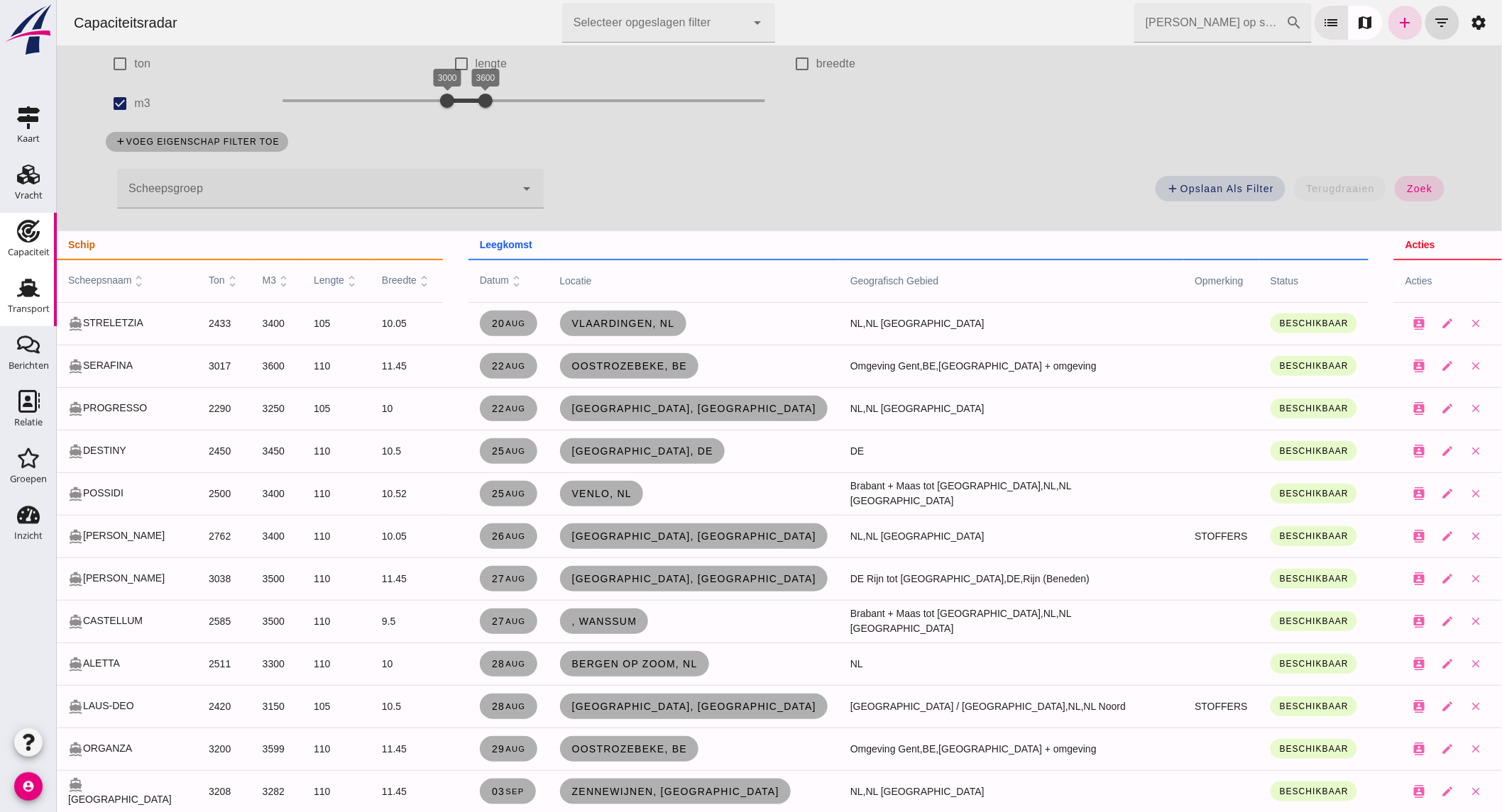
click at [40, 303] on div "Transport" at bounding box center [29, 309] width 42 height 20
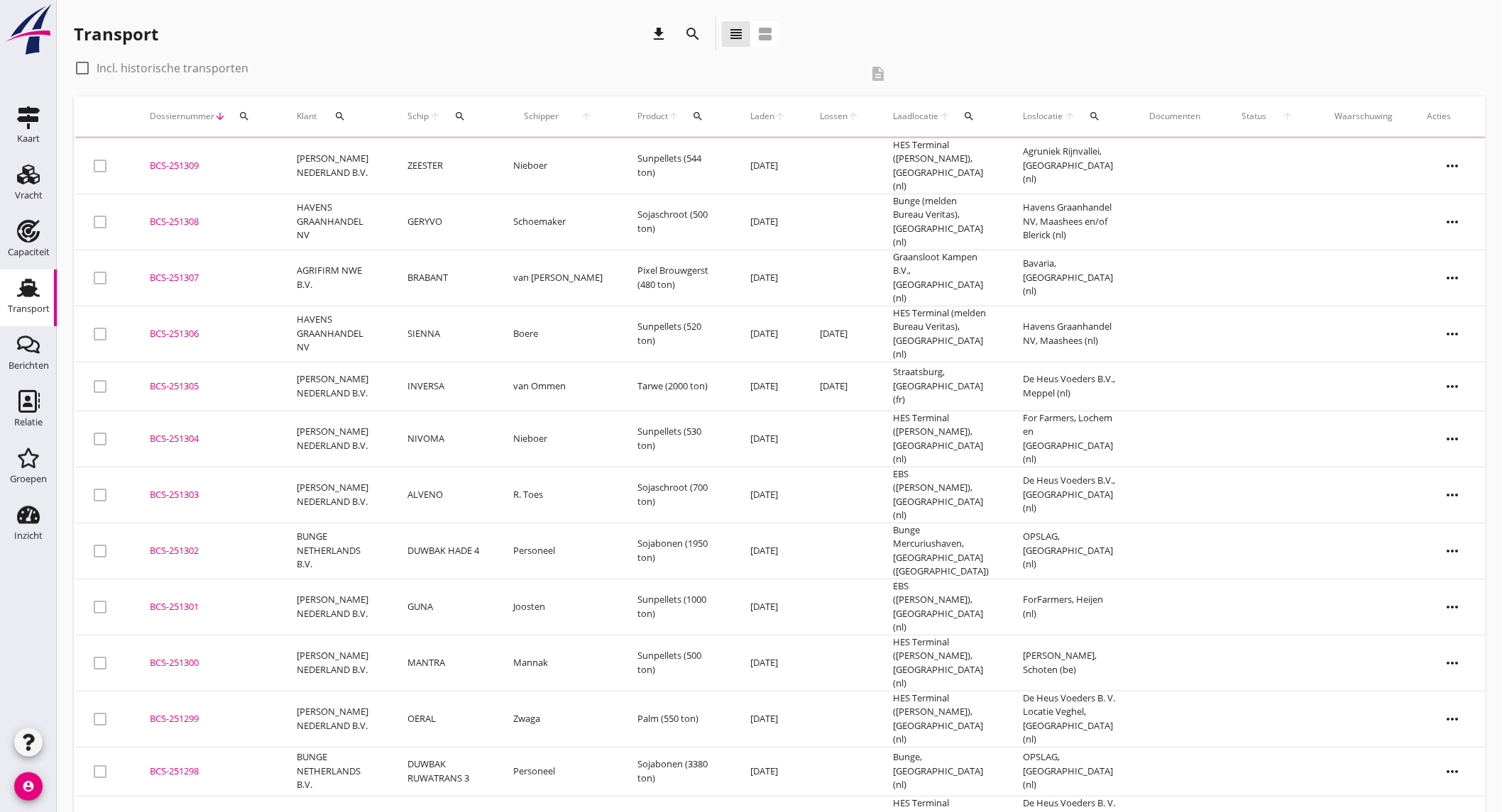
click at [698, 30] on icon "search" at bounding box center [692, 33] width 17 height 17
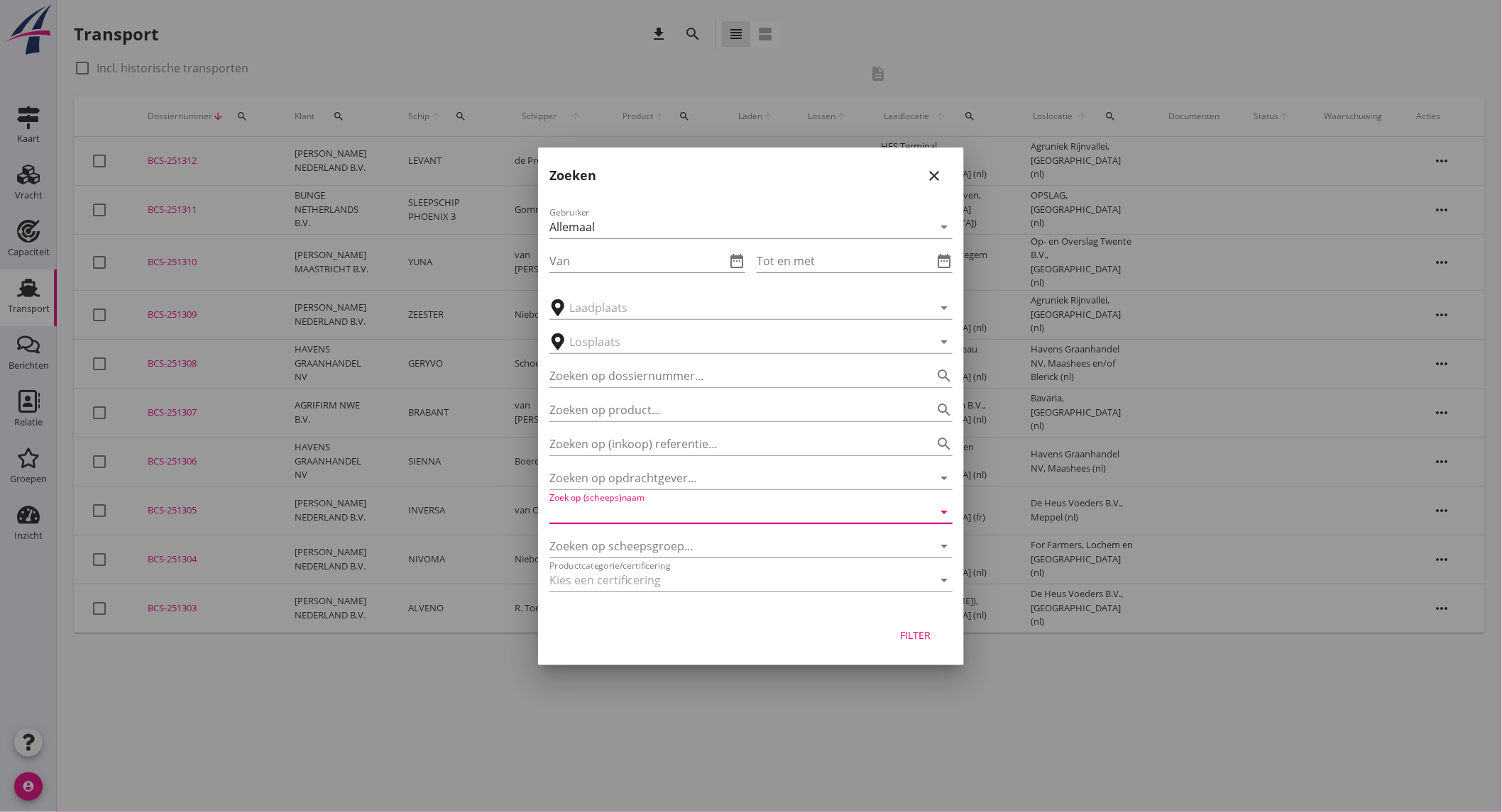
click at [663, 515] on input "Zoek op (scheeps)naam" at bounding box center [731, 512] width 363 height 23
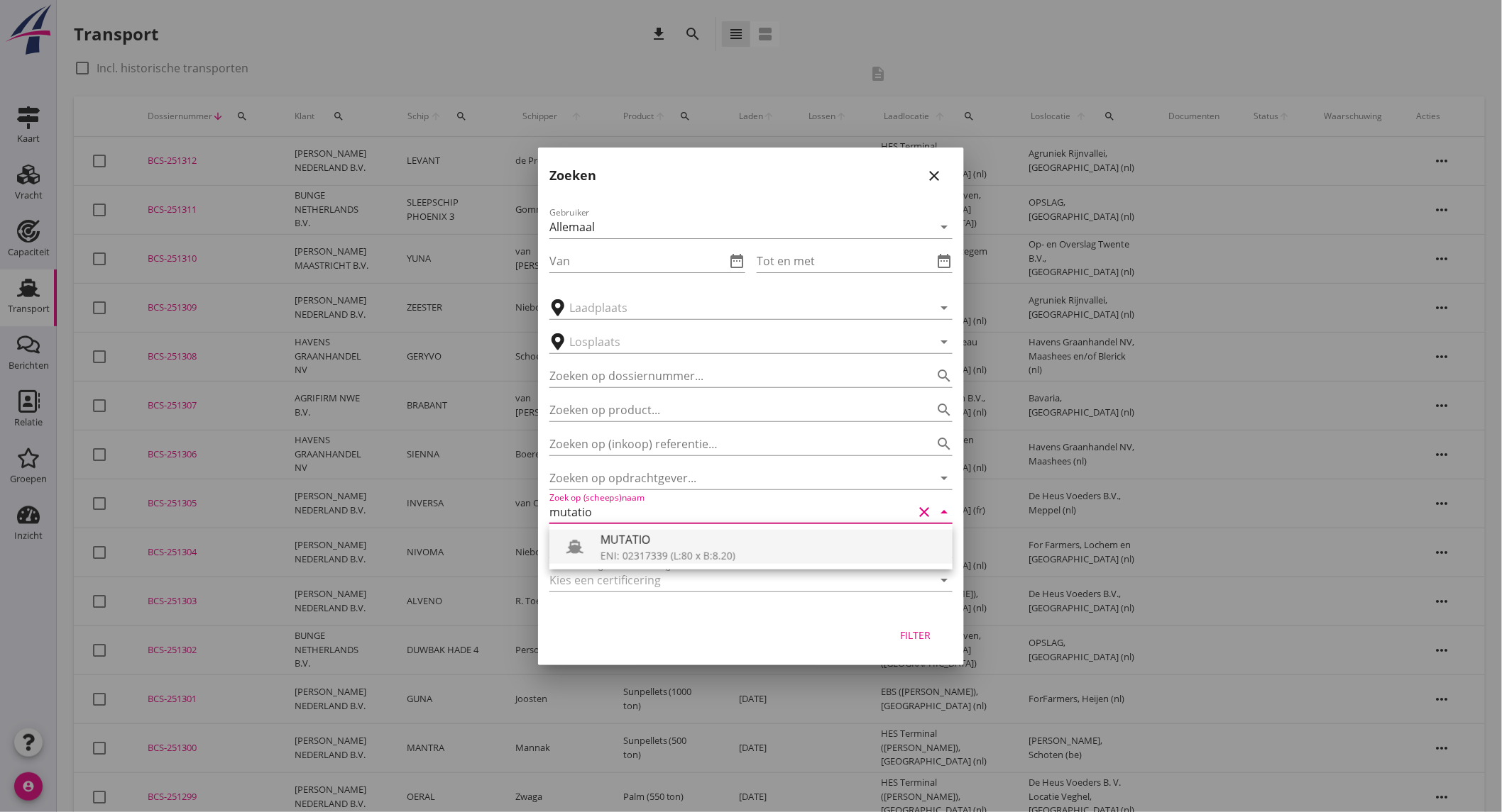
click at [651, 550] on div "ENI: 02317339 (L:80 x B:8.20)" at bounding box center [771, 556] width 341 height 15
type input "MUTATIO"
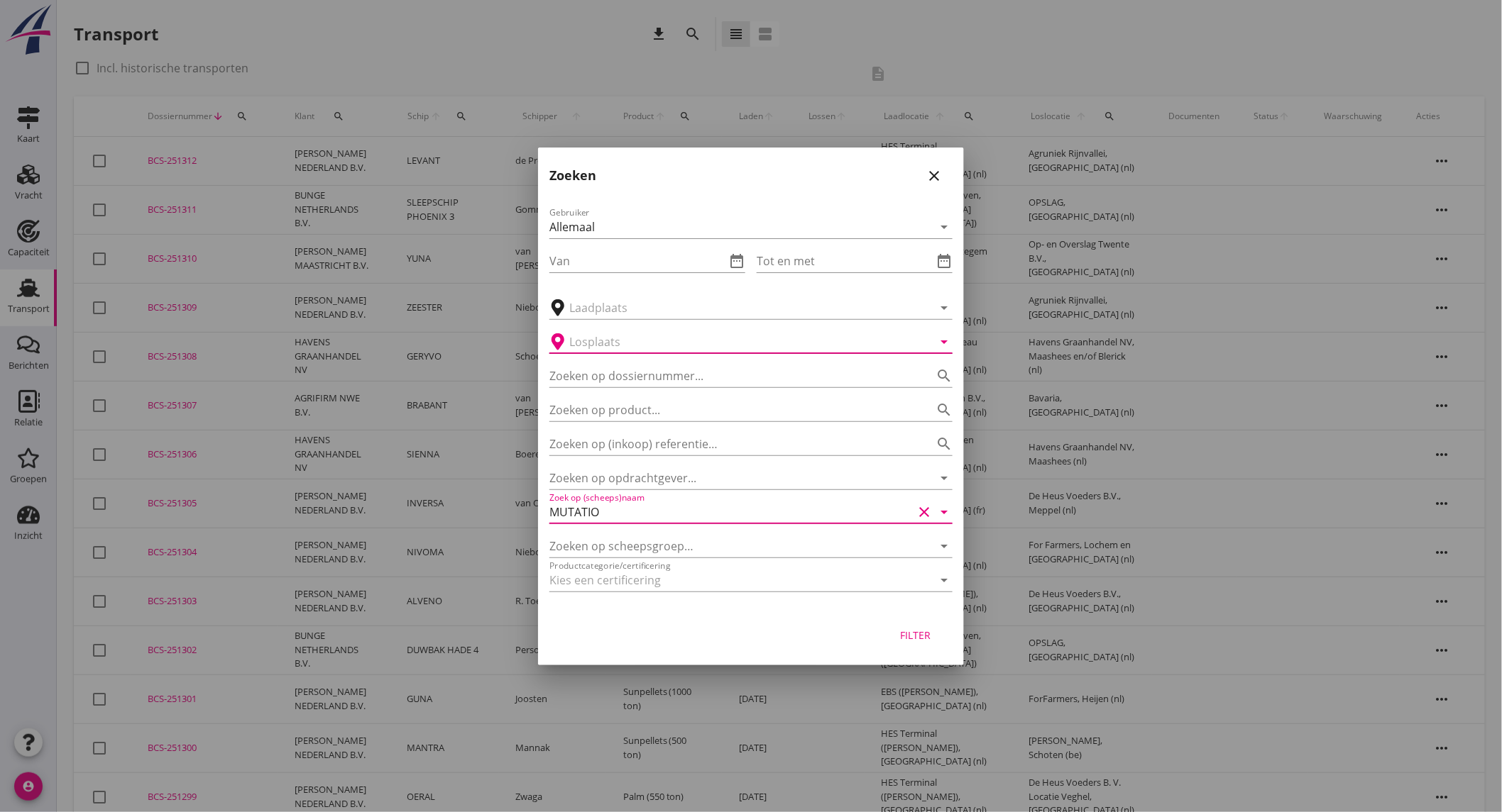
click at [635, 341] on input "text" at bounding box center [741, 342] width 343 height 23
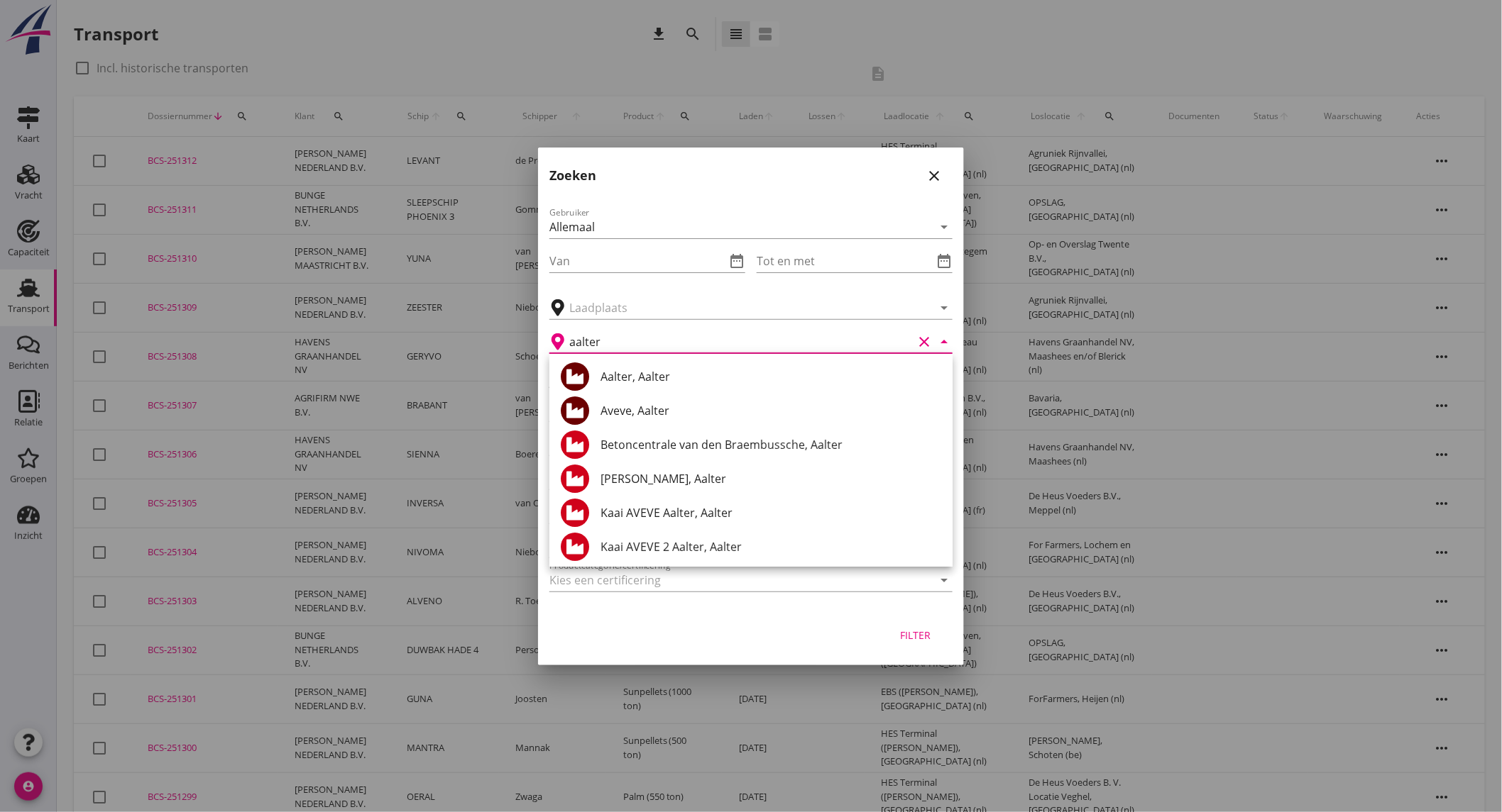
click at [659, 371] on div "Aalter, Aalter" at bounding box center [771, 376] width 341 height 17
type input "Aalter, Aalter"
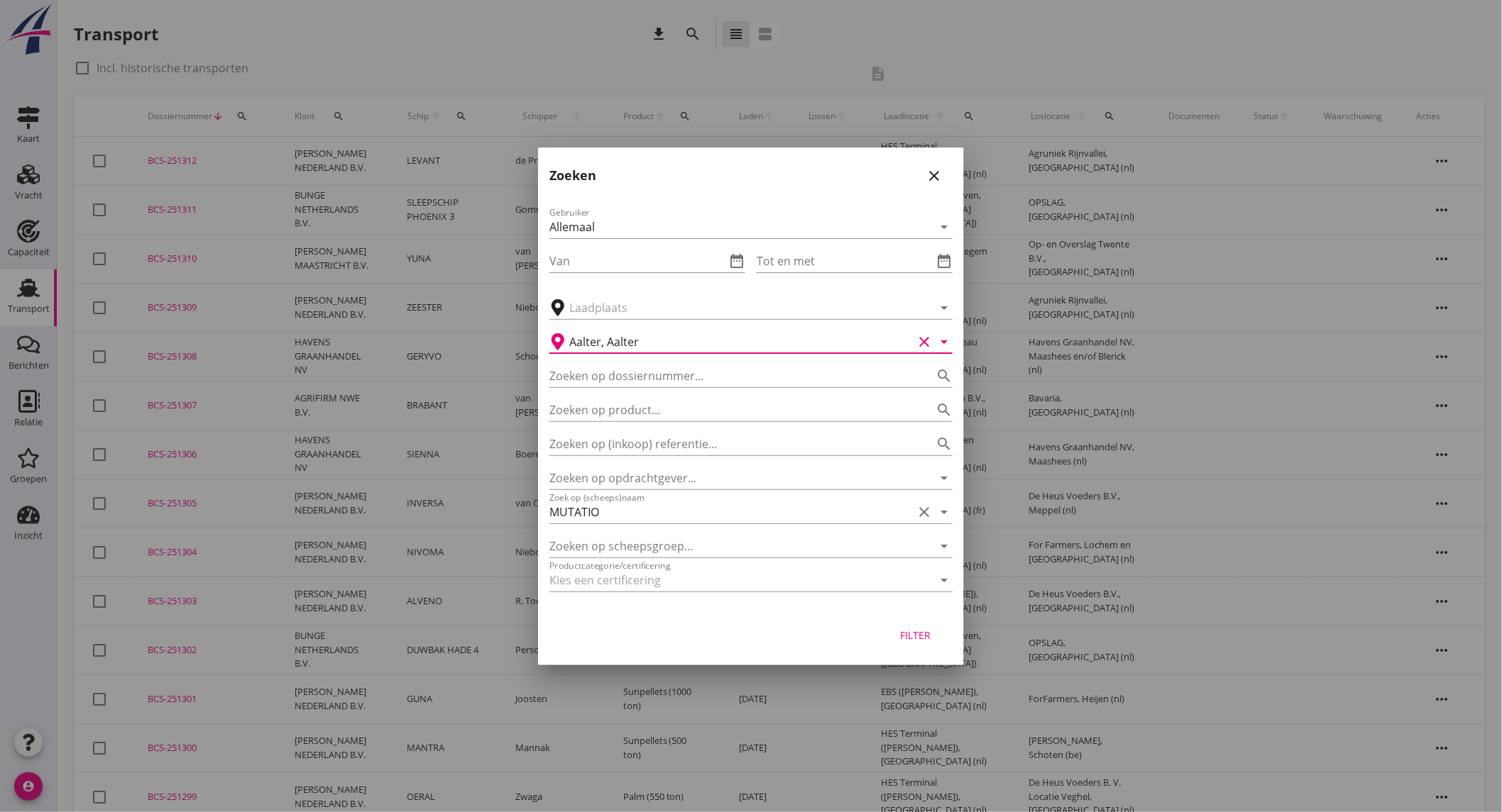
click at [920, 338] on icon "clear" at bounding box center [923, 342] width 17 height 17
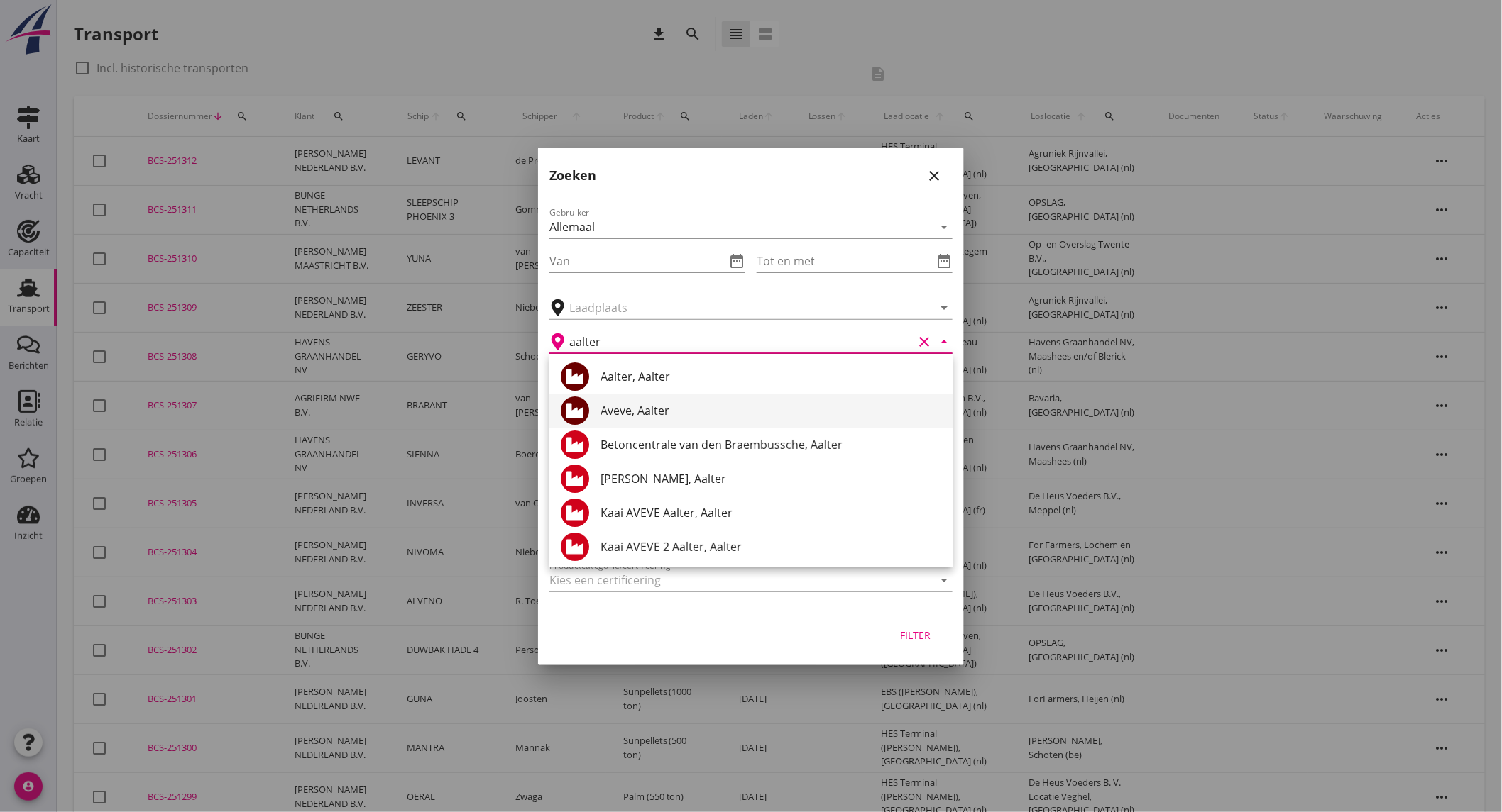
click at [791, 408] on div "Aveve, Aalter" at bounding box center [771, 410] width 341 height 17
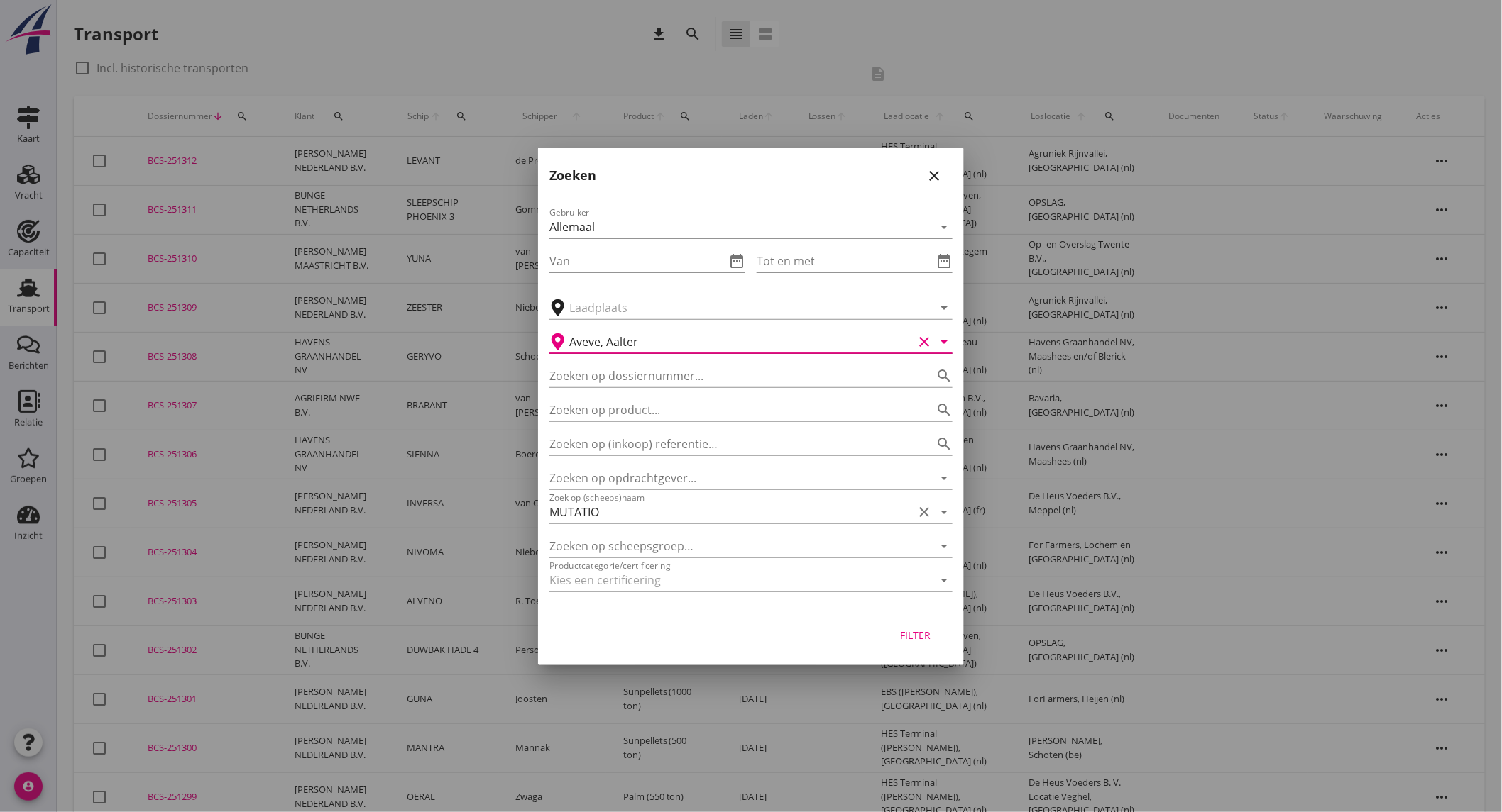
type input "Aveve, Aalter"
click at [937, 640] on button "Filter" at bounding box center [915, 635] width 62 height 25
type input "MUTATIO"
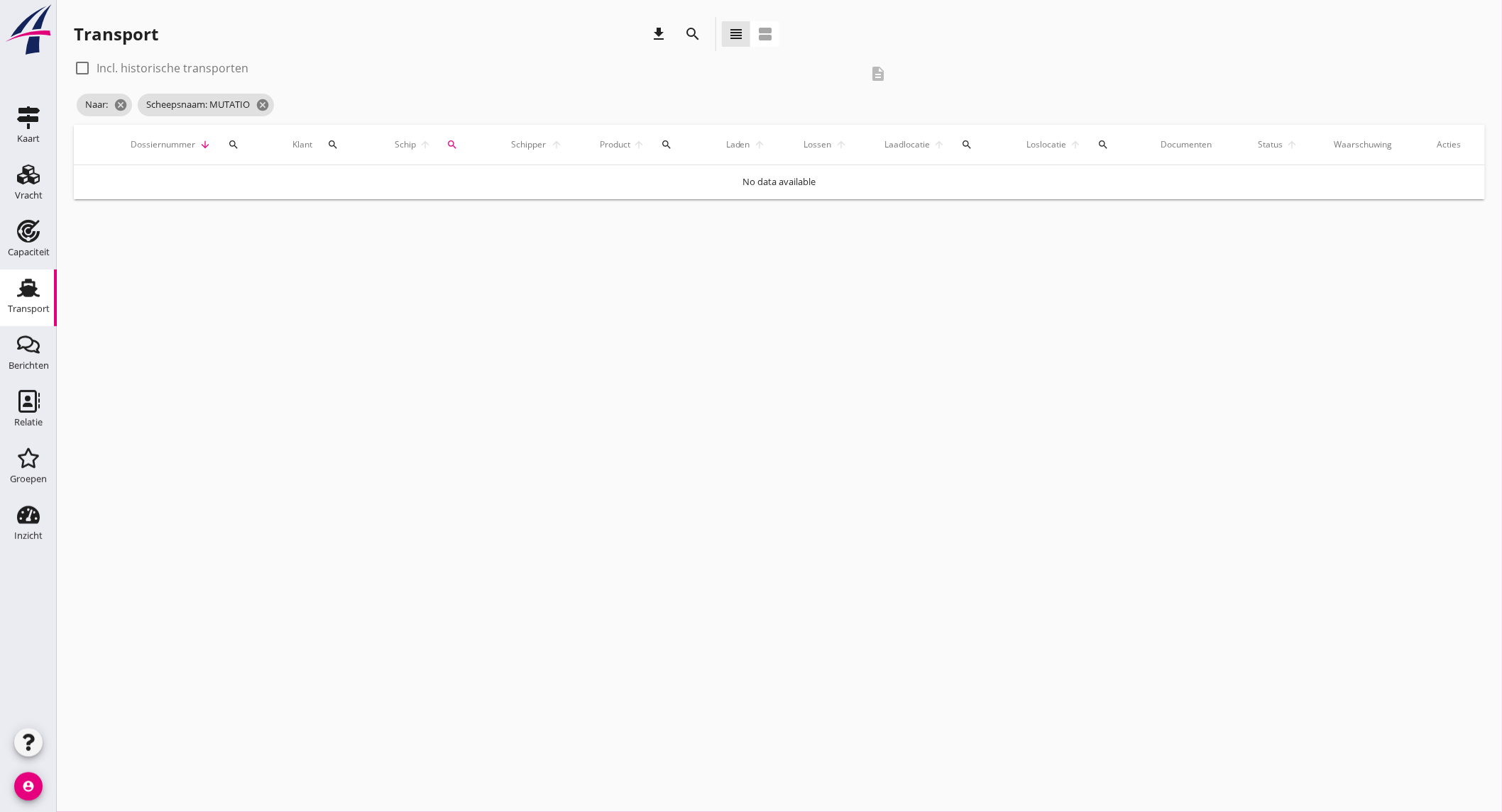
type input "Aveve"
click at [154, 65] on label "Incl. historische transporten" at bounding box center [172, 68] width 152 height 14
checkbox input "true"
click at [292, 103] on icon "cancel" at bounding box center [291, 105] width 14 height 14
click at [149, 109] on icon "cancel" at bounding box center [148, 105] width 14 height 14
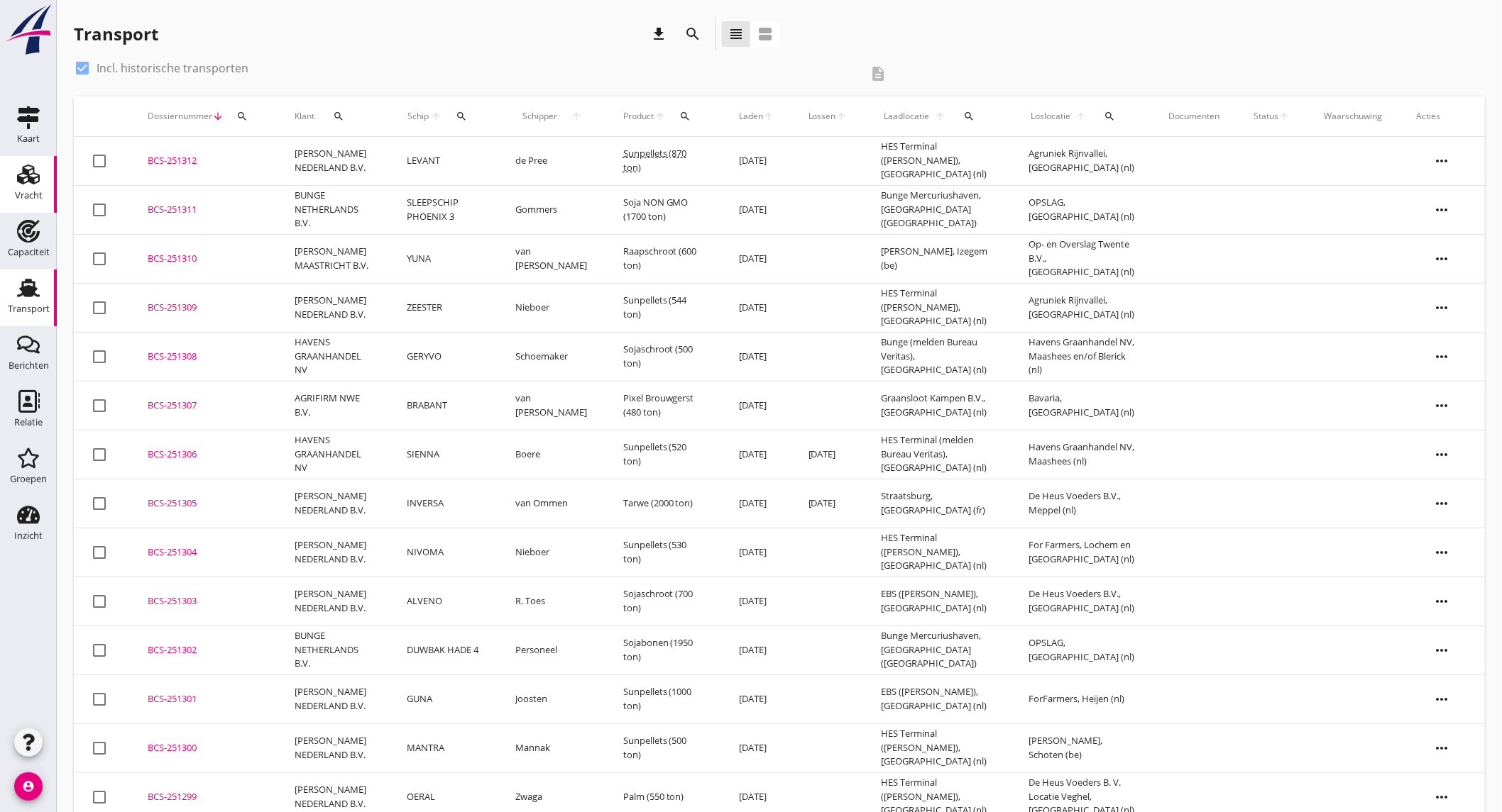
click at [32, 193] on div "Vracht" at bounding box center [29, 196] width 28 height 10
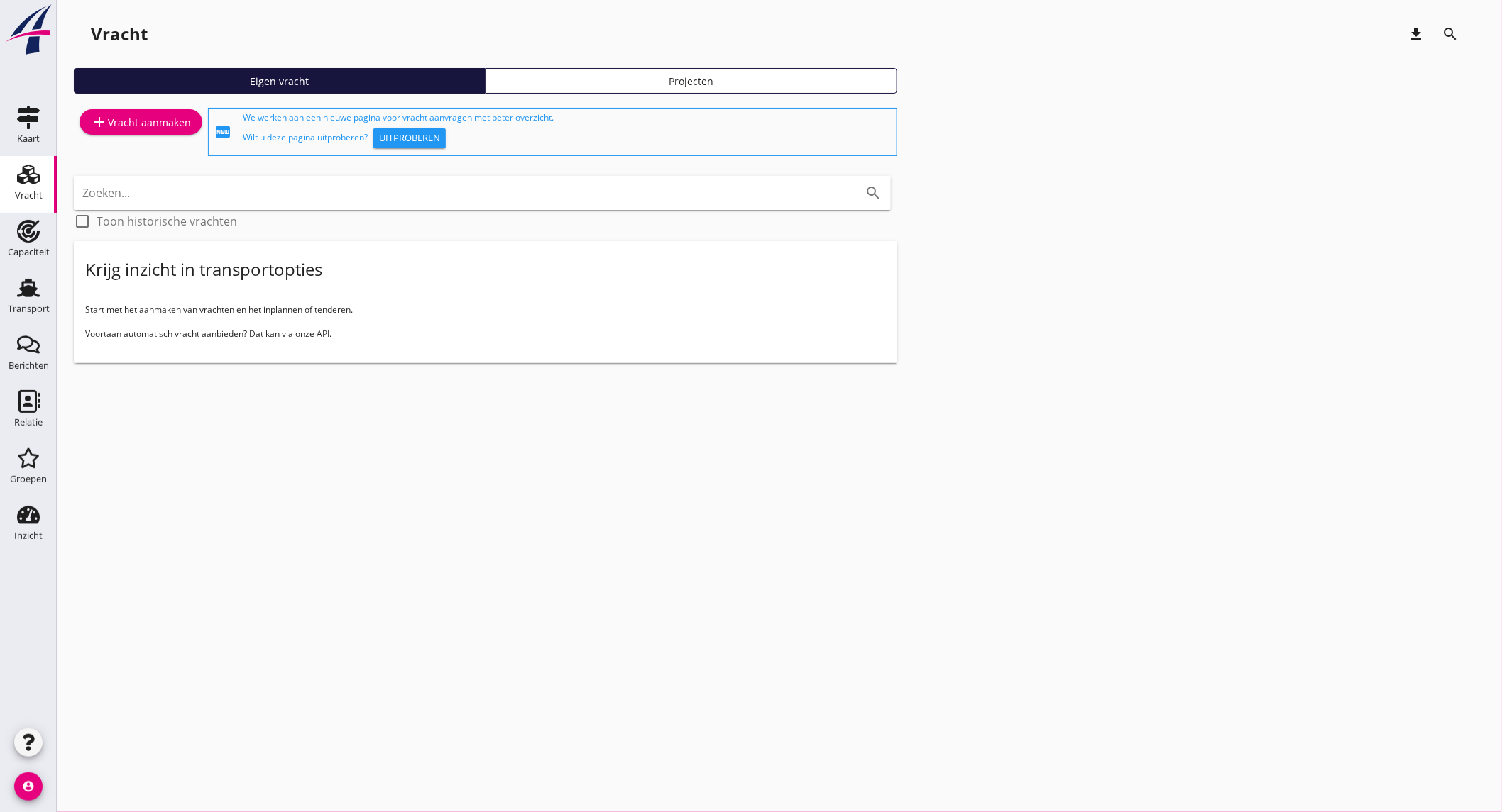
click at [174, 134] on link "add Vracht aanmaken" at bounding box center [141, 122] width 123 height 25
